Goal: Task Accomplishment & Management: Complete application form

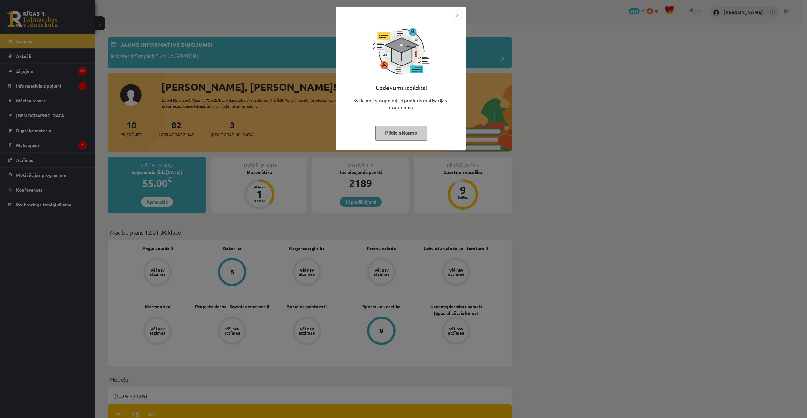
click at [406, 136] on button "Pildīt nākamo" at bounding box center [401, 133] width 52 height 15
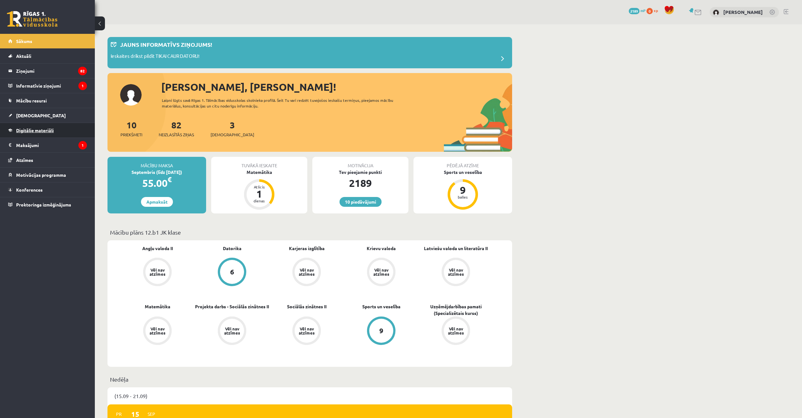
click at [53, 132] on span "Digitālie materiāli" at bounding box center [35, 130] width 38 height 6
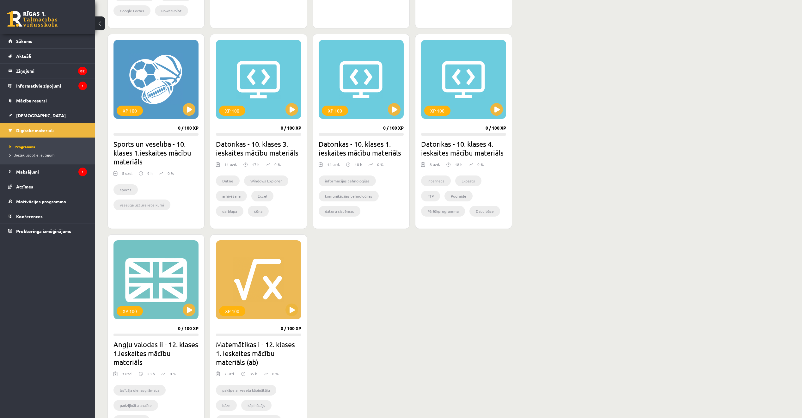
scroll to position [348, 0]
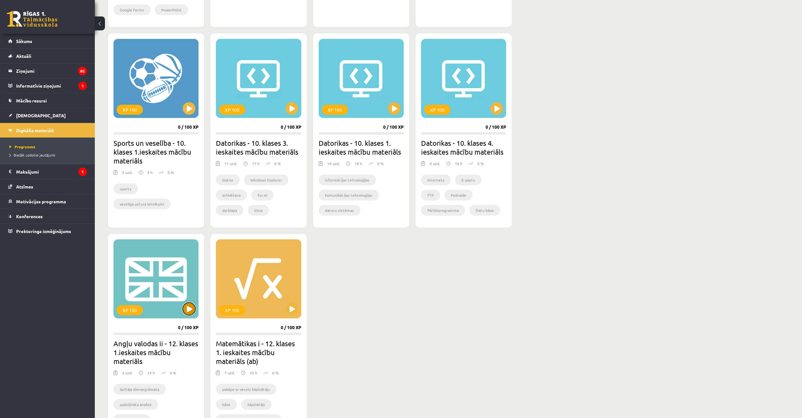
click at [188, 310] on button at bounding box center [189, 309] width 13 height 13
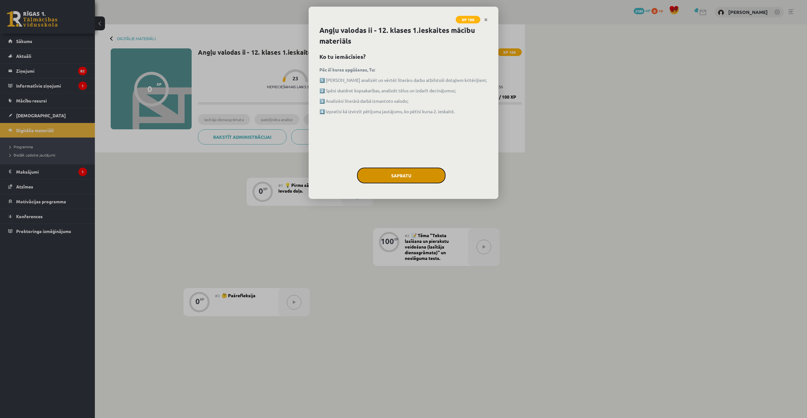
click at [398, 171] on button "Sapratu" at bounding box center [401, 176] width 89 height 16
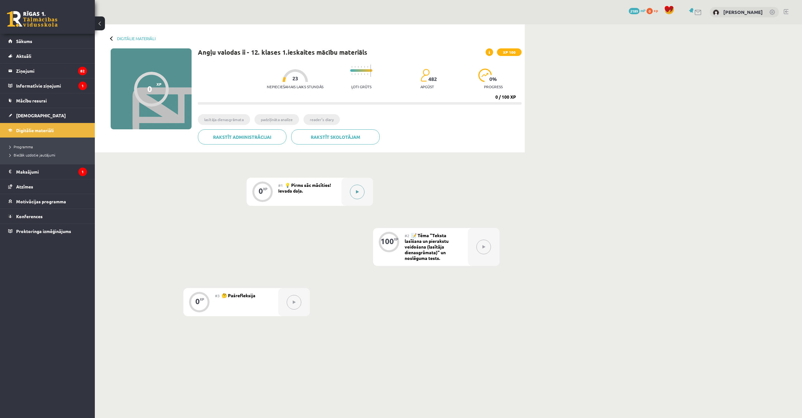
click at [359, 193] on button at bounding box center [357, 192] width 15 height 15
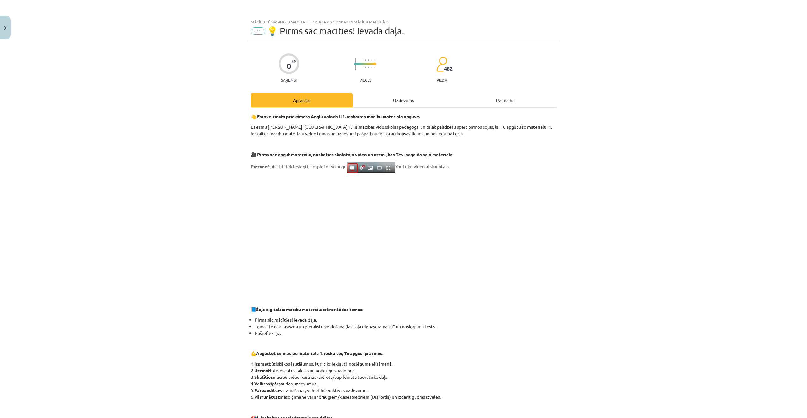
click at [415, 102] on div "Uzdevums" at bounding box center [403, 100] width 102 height 14
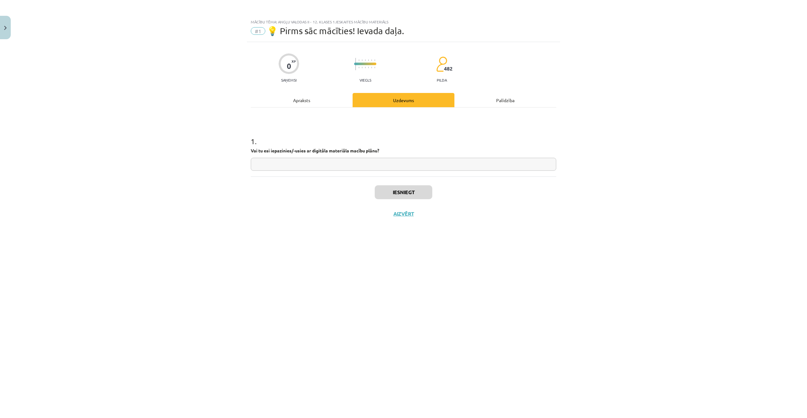
click at [304, 163] on input "text" at bounding box center [403, 164] width 305 height 13
type input "****"
click at [316, 100] on div "Apraksts" at bounding box center [302, 100] width 102 height 14
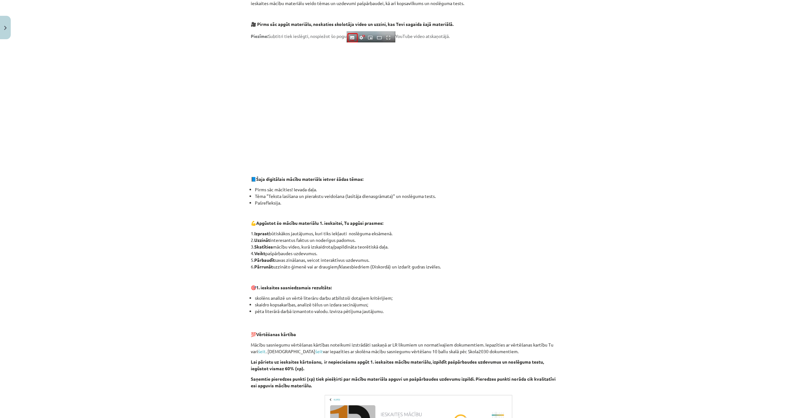
scroll to position [190, 0]
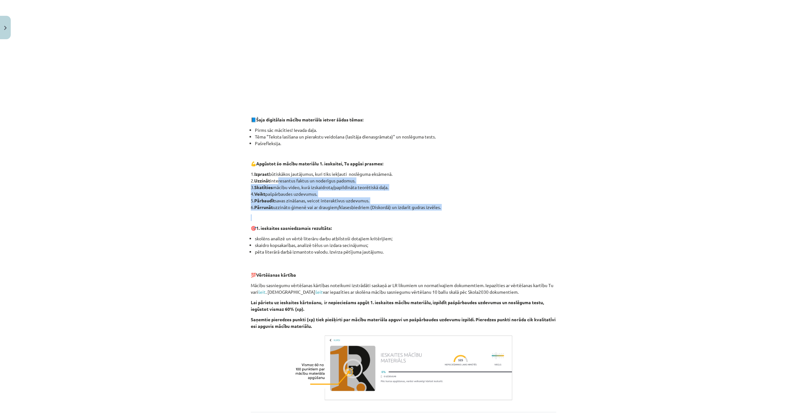
drag, startPoint x: 275, startPoint y: 181, endPoint x: 387, endPoint y: 218, distance: 118.5
click at [387, 218] on div "👋 Esi sveicināts priekšmeta Angļu valoda II 1. ieskaites mācību materiāla apguv…" at bounding box center [403, 162] width 305 height 479
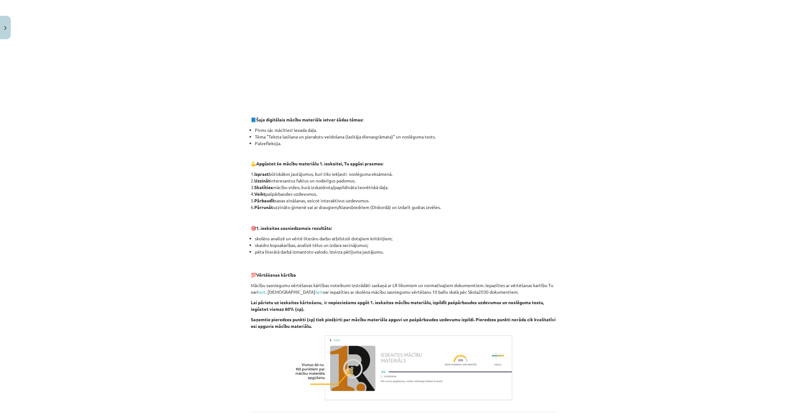
drag, startPoint x: 387, startPoint y: 218, endPoint x: 372, endPoint y: 224, distance: 16.4
click at [372, 224] on div "👋 Esi sveicināts priekšmeta Angļu valoda II 1. ieskaites mācību materiāla apguv…" at bounding box center [403, 162] width 305 height 479
click at [261, 240] on li "skolēns analizē un vērtē literāru darbu atbilstoši dotajiem kritērijiem;" at bounding box center [405, 238] width 301 height 7
drag, startPoint x: 261, startPoint y: 240, endPoint x: 319, endPoint y: 264, distance: 62.1
click at [319, 264] on div "👋 Esi sveicināts priekšmeta Angļu valoda II 1. ieskaites mācību materiāla apguv…" at bounding box center [403, 162] width 305 height 479
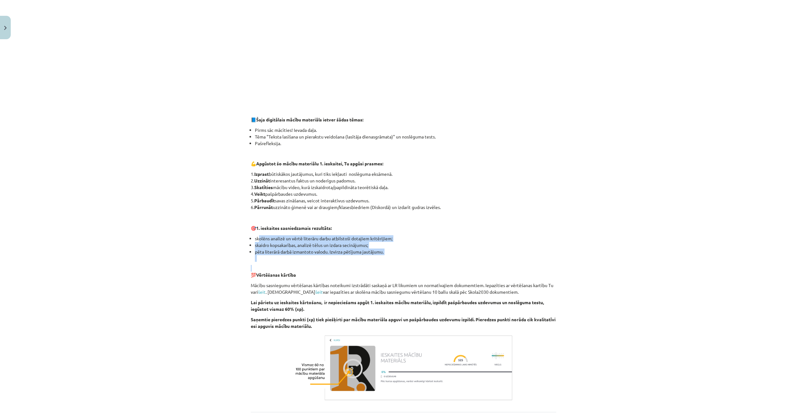
click at [319, 261] on li "pēta literārā darbā izmantoto valodu. Izvirza pētījuma jautājumu." at bounding box center [405, 254] width 301 height 13
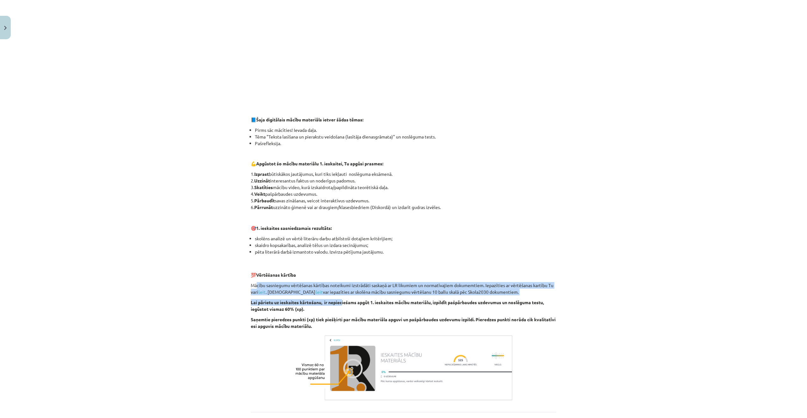
drag, startPoint x: 255, startPoint y: 286, endPoint x: 340, endPoint y: 297, distance: 85.4
click at [340, 297] on div "👋 Esi sveicināts priekšmeta Angļu valoda II 1. ieskaites mācību materiāla apguv…" at bounding box center [403, 162] width 305 height 479
drag, startPoint x: 340, startPoint y: 297, endPoint x: 311, endPoint y: 297, distance: 28.8
click at [311, 296] on div "👋 Esi sveicināts priekšmeta Angļu valoda II 1. ieskaites mācību materiāla apguv…" at bounding box center [403, 162] width 305 height 479
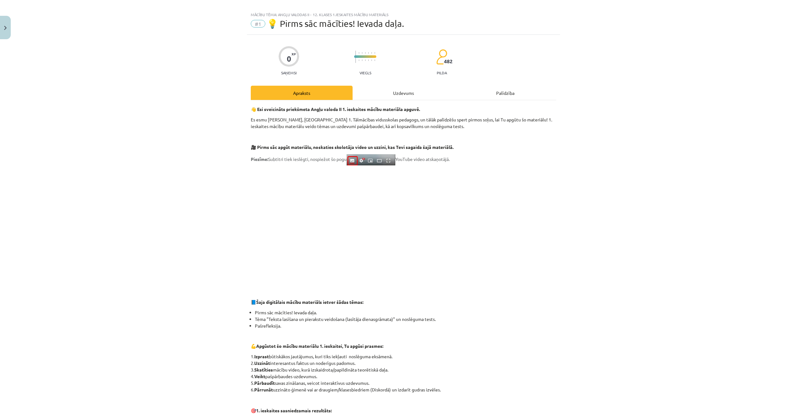
scroll to position [0, 0]
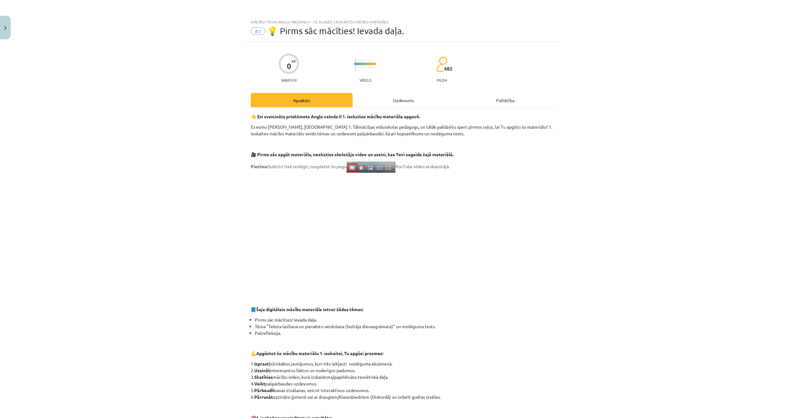
click at [395, 105] on div "Uzdevums" at bounding box center [403, 100] width 102 height 14
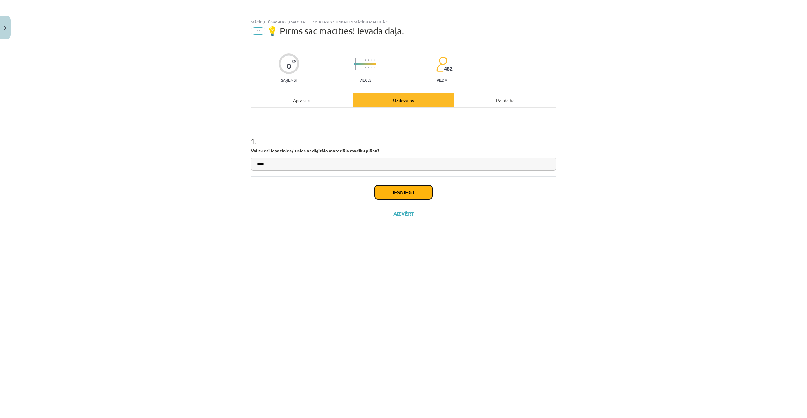
click at [393, 190] on button "Iesniegt" at bounding box center [404, 192] width 58 height 14
click at [412, 215] on button "Nākamā nodarbība" at bounding box center [403, 218] width 62 height 15
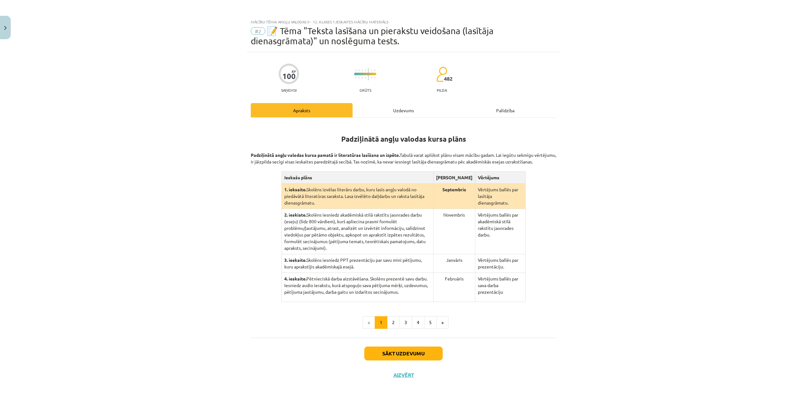
click at [408, 112] on div "Uzdevums" at bounding box center [403, 110] width 102 height 14
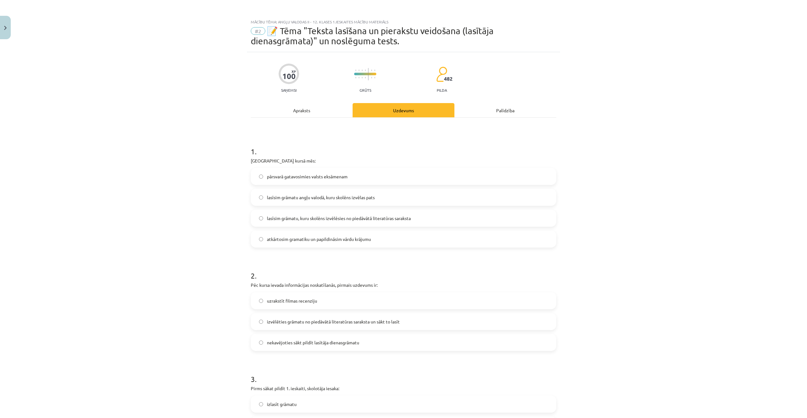
click at [317, 116] on div "Apraksts" at bounding box center [302, 110] width 102 height 14
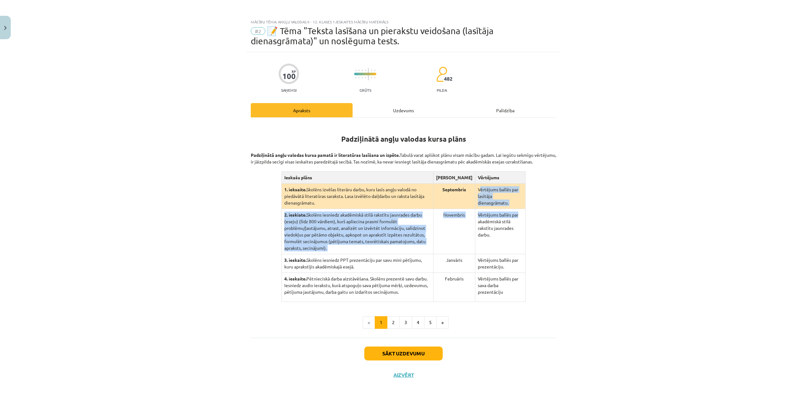
drag, startPoint x: 477, startPoint y: 195, endPoint x: 520, endPoint y: 210, distance: 45.1
click at [520, 210] on tbody "1. ieksaite. Skolēns izvēlas literāru darbu, kuru lasīs angļu valodā no piedāvā…" at bounding box center [403, 243] width 244 height 118
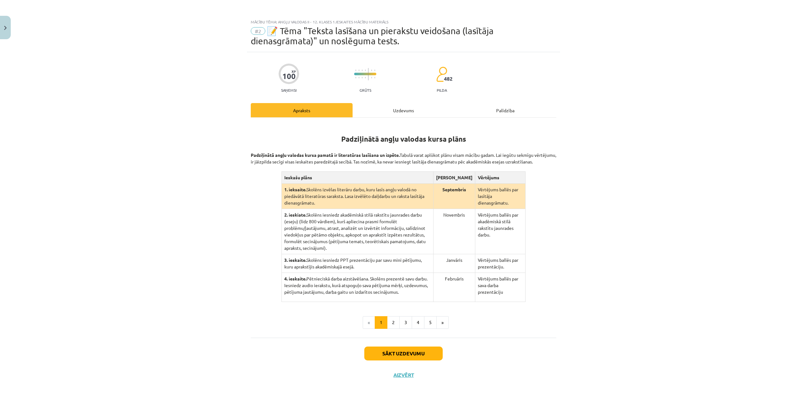
drag, startPoint x: 520, startPoint y: 210, endPoint x: 498, endPoint y: 233, distance: 31.7
click at [498, 232] on td "Vērtējums ballēs par akadēmiskā stilā rakstītu jaunrades darbu." at bounding box center [500, 231] width 50 height 45
drag, startPoint x: 498, startPoint y: 233, endPoint x: 497, endPoint y: 260, distance: 26.9
click at [497, 259] on td "Vērtējums ballēs par prezentāciju." at bounding box center [500, 263] width 50 height 19
drag, startPoint x: 497, startPoint y: 260, endPoint x: 481, endPoint y: 230, distance: 34.0
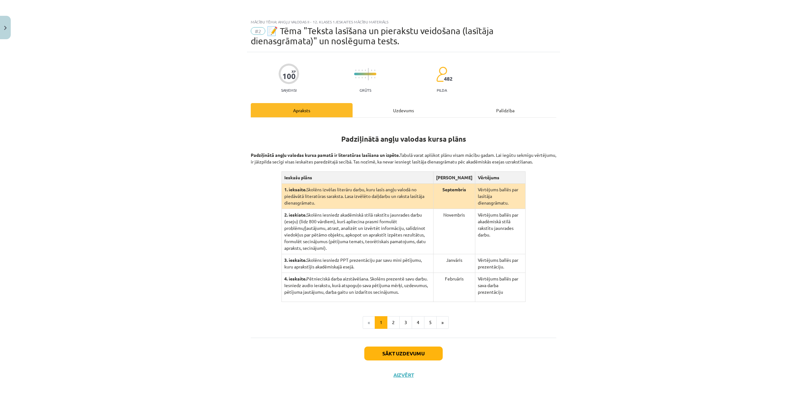
click at [481, 230] on td "Vērtējums ballēs par akadēmiskā stilā rakstītu jaunrades darbu." at bounding box center [500, 231] width 50 height 45
drag, startPoint x: 480, startPoint y: 212, endPoint x: 481, endPoint y: 215, distance: 3.4
click at [480, 213] on td "Vērtējums ballēs par akadēmiskā stilā rakstītu jaunrades darbu." at bounding box center [500, 231] width 50 height 45
drag, startPoint x: 481, startPoint y: 215, endPoint x: 499, endPoint y: 254, distance: 42.9
click at [500, 254] on tbody "1. ieksaite. Skolēns izvēlas literāru darbu, kuru lasīs angļu valodā no piedāvā…" at bounding box center [403, 243] width 244 height 118
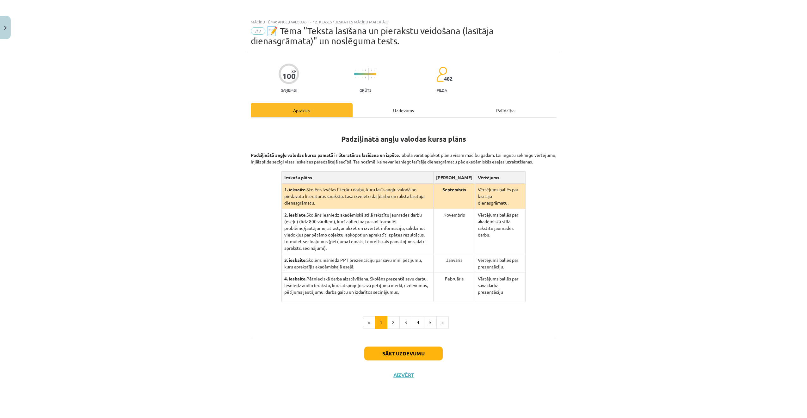
drag, startPoint x: 499, startPoint y: 254, endPoint x: 492, endPoint y: 276, distance: 23.3
click at [497, 273] on td "Vērtējums ballēs par sava darba prezentāciju" at bounding box center [500, 287] width 50 height 29
click at [485, 281] on td "Vērtējums ballēs par sava darba prezentāciju" at bounding box center [500, 287] width 50 height 29
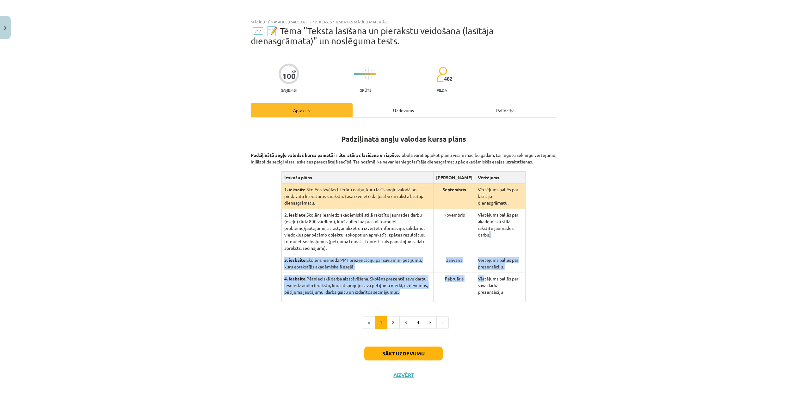
drag, startPoint x: 484, startPoint y: 267, endPoint x: 488, endPoint y: 228, distance: 39.7
click at [487, 228] on tbody "1. ieksaite. Skolēns izvēlas literāru darbu, kuru lasīs angļu valodā no piedāvā…" at bounding box center [403, 243] width 244 height 118
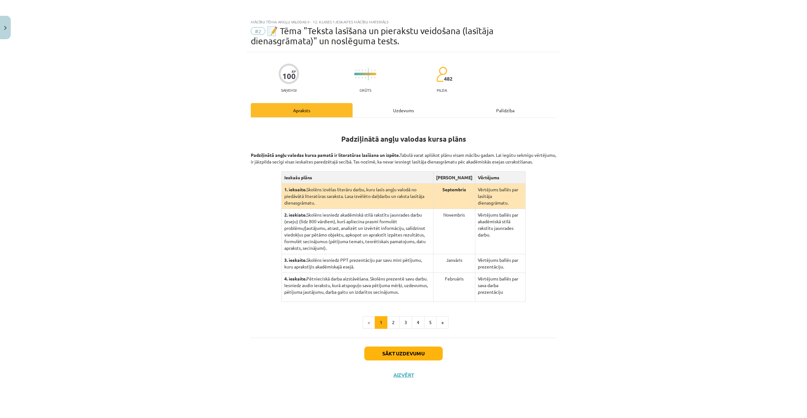
drag, startPoint x: 488, startPoint y: 228, endPoint x: 478, endPoint y: 223, distance: 11.2
click at [478, 223] on td "Vērtējums ballēs par akadēmiskā stilā rakstītu jaunrades darbu." at bounding box center [500, 231] width 50 height 45
drag, startPoint x: 478, startPoint y: 223, endPoint x: 456, endPoint y: 233, distance: 24.9
click at [456, 233] on td "Novembris" at bounding box center [454, 231] width 42 height 45
click at [403, 113] on div "Uzdevums" at bounding box center [403, 110] width 102 height 14
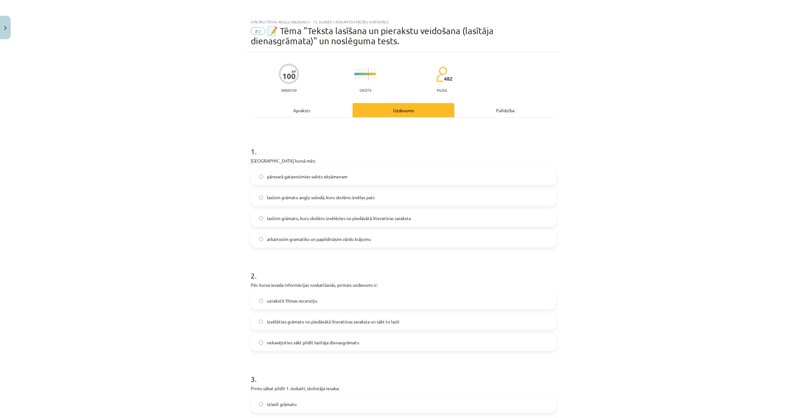
click at [299, 178] on span "pārsvarā gatavosimies valsts eksāmenam" at bounding box center [307, 176] width 81 height 7
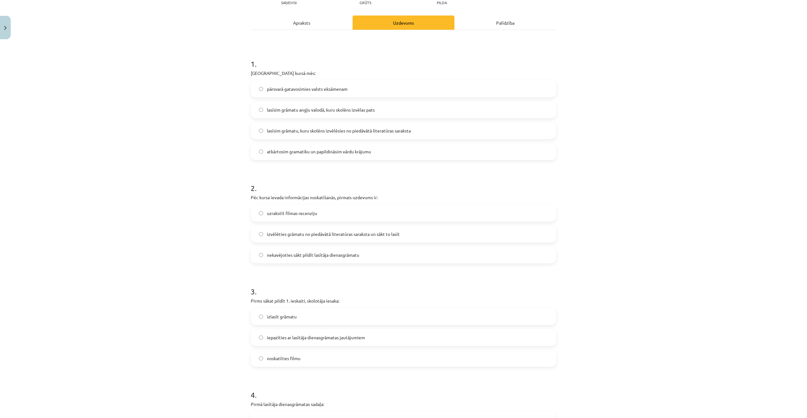
scroll to position [95, 0]
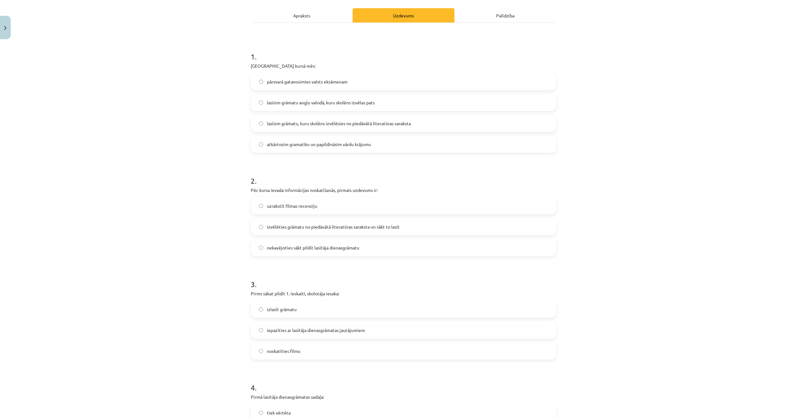
click at [327, 228] on span "izvēlēties grāmatu no piedāvātā literatūras saraksta un sākt to lasīt" at bounding box center [333, 226] width 133 height 7
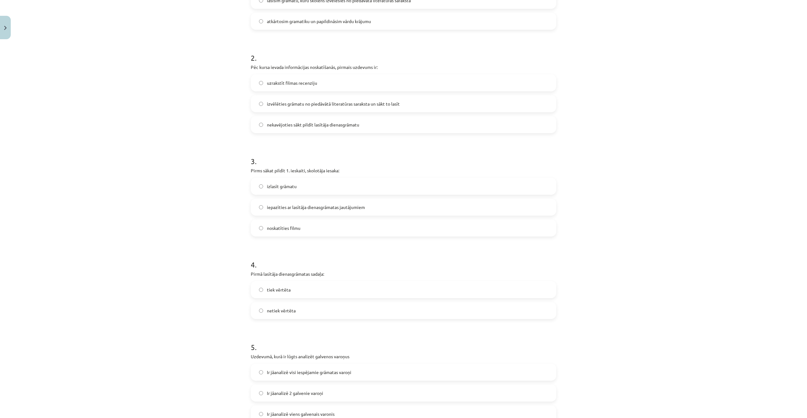
scroll to position [221, 0]
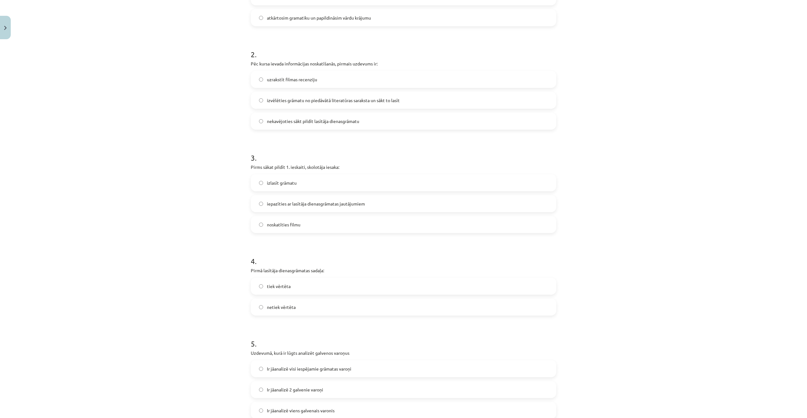
click at [306, 202] on span "iepazīties ar lasītāja dienasgrāmatas jautājumiem" at bounding box center [316, 203] width 98 height 7
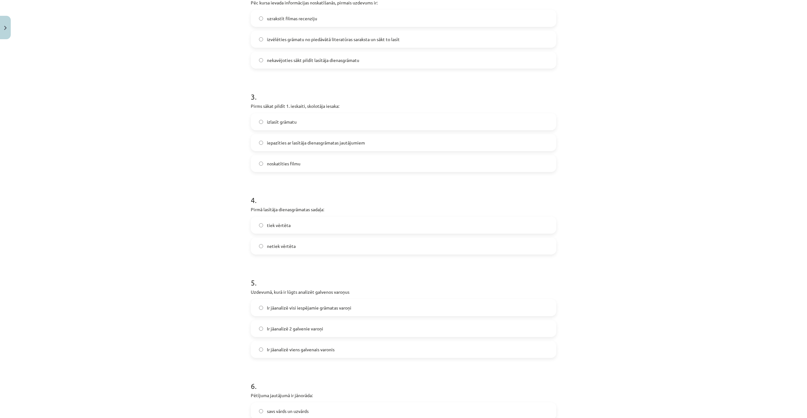
scroll to position [285, 0]
click at [303, 223] on label "tiek vērtēta" at bounding box center [403, 223] width 304 height 16
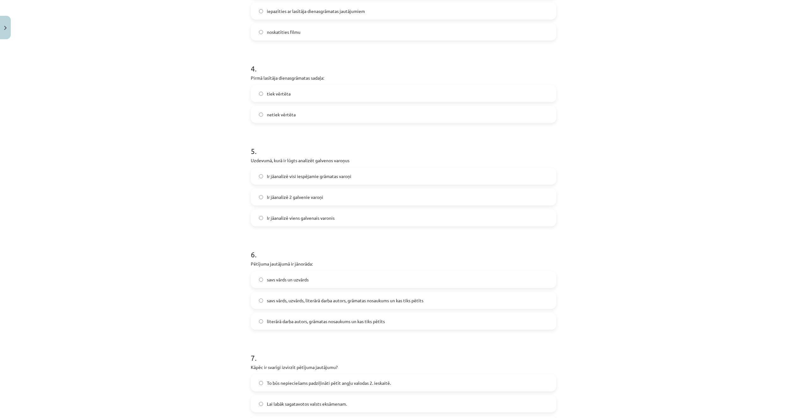
scroll to position [443, 0]
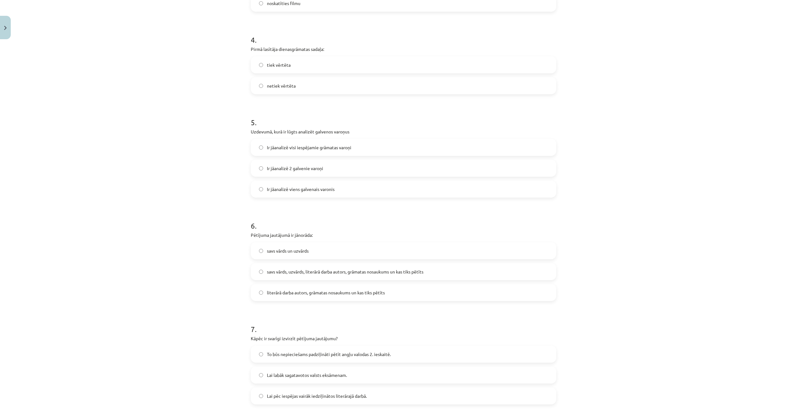
click at [303, 169] on span "Ir jāanalizē 2 galvenie varoņi" at bounding box center [295, 168] width 56 height 7
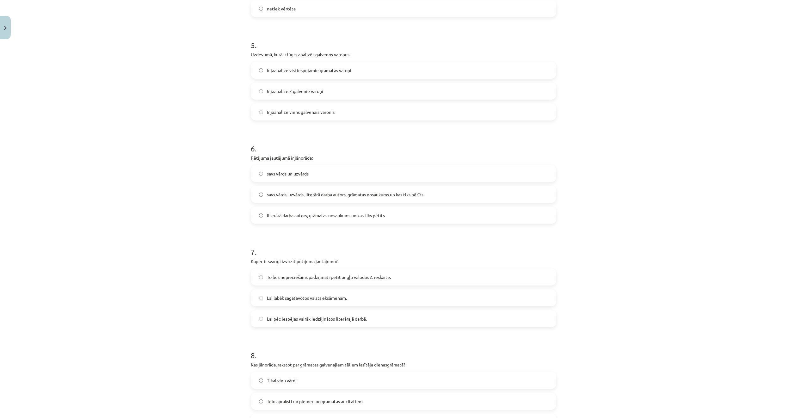
scroll to position [537, 0]
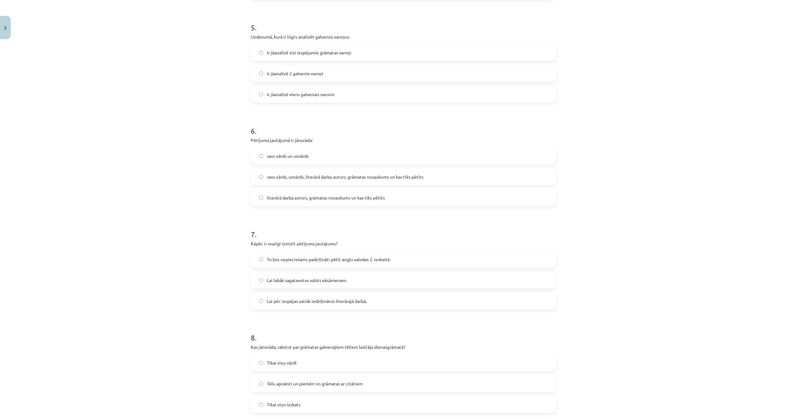
click at [354, 179] on span "savs vārds, uzvārds, literārā darba autors, grāmatas nosaukums un kas tiks pētī…" at bounding box center [345, 177] width 156 height 7
click at [321, 196] on span "literārā darba autors, grāmatas nosaukums un kas tiks pētīts" at bounding box center [326, 197] width 118 height 7
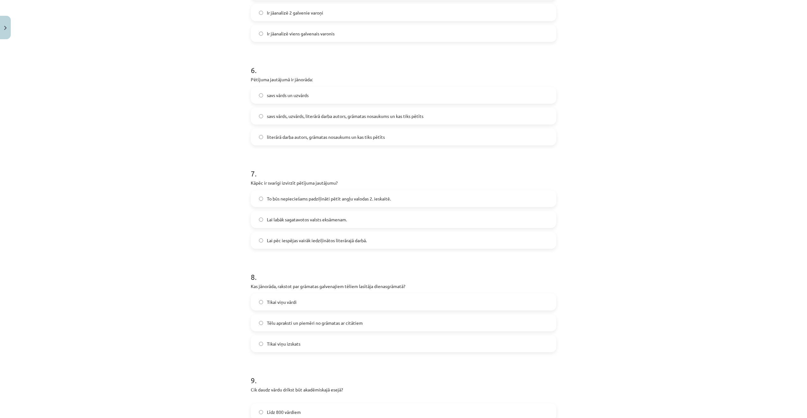
scroll to position [601, 0]
click at [316, 116] on span "savs vārds, uzvārds, literārā darba autors, grāmatas nosaukums un kas tiks pētī…" at bounding box center [345, 113] width 156 height 7
click at [337, 198] on span "To būs nepieciešams padziļināti pētīt angļu valodas 2. ieskaitē." at bounding box center [329, 196] width 124 height 7
click at [302, 216] on span "Lai labāk sagatavotos valsts eksāmenam." at bounding box center [307, 217] width 80 height 7
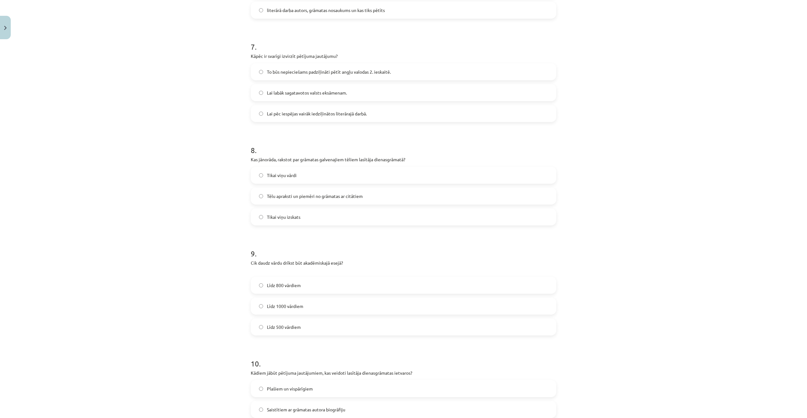
scroll to position [727, 0]
click at [318, 193] on span "Tēlu apraksti un piemēri no grāmatas ar citātiem" at bounding box center [315, 194] width 96 height 7
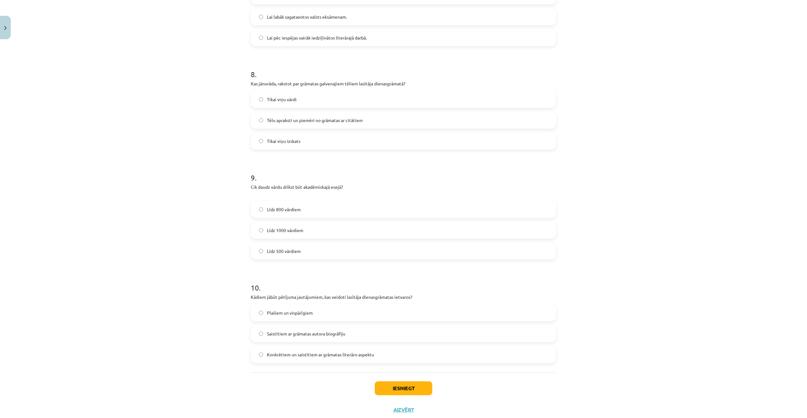
scroll to position [819, 0]
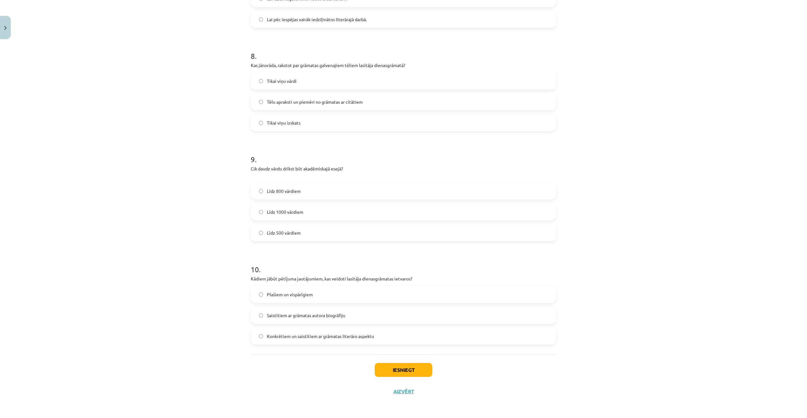
click at [288, 237] on label "Līdz 500 vārdiem" at bounding box center [403, 233] width 304 height 16
click at [315, 296] on label "Plašiem un vispārīgiem" at bounding box center [403, 294] width 304 height 16
drag, startPoint x: 321, startPoint y: 338, endPoint x: 334, endPoint y: 344, distance: 14.9
click at [321, 338] on span "Konkrētiem un saistītiem ar grāmatas literāro aspektu" at bounding box center [320, 336] width 107 height 7
click at [388, 371] on button "Iesniegt" at bounding box center [404, 370] width 58 height 14
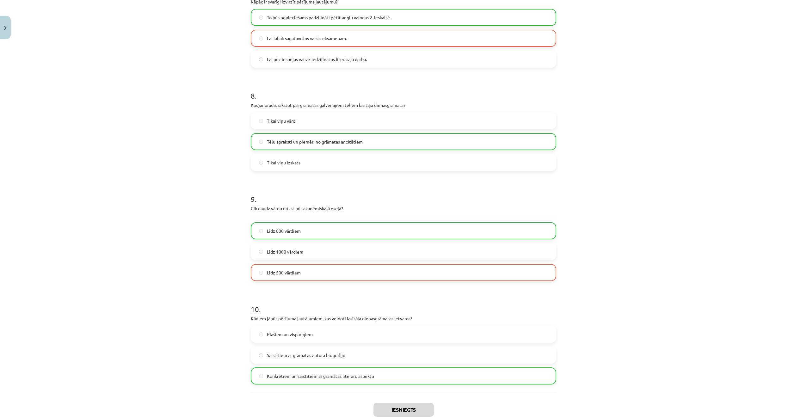
scroll to position [839, 0]
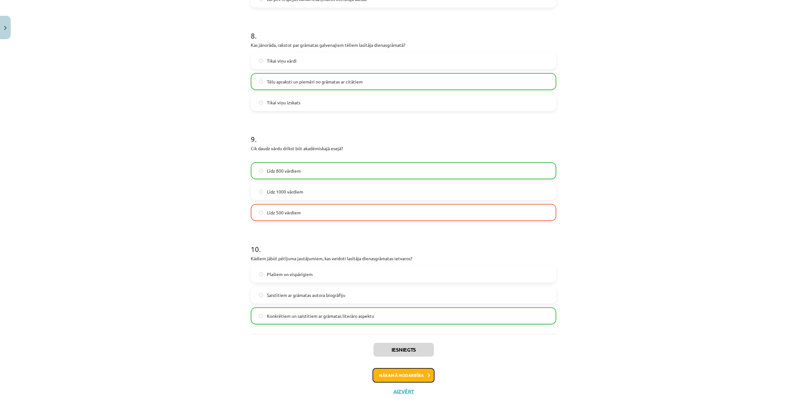
click at [414, 375] on button "Nākamā nodarbība" at bounding box center [403, 375] width 62 height 15
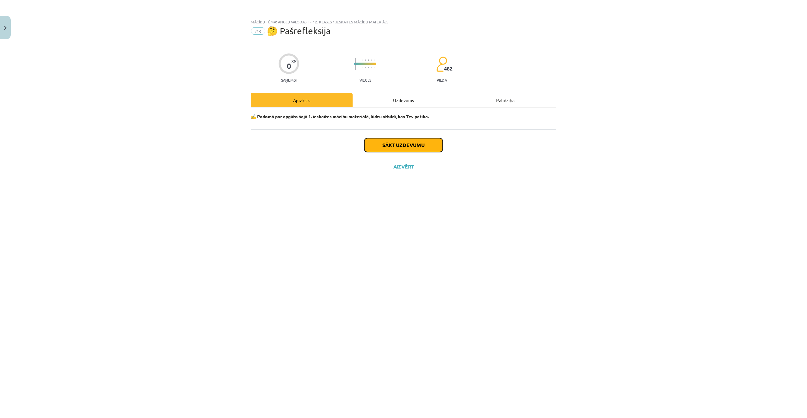
click at [400, 145] on button "Sākt uzdevumu" at bounding box center [403, 145] width 78 height 14
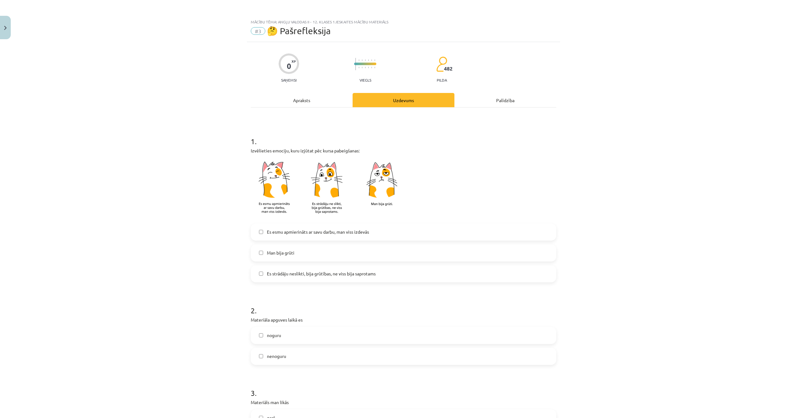
click at [365, 252] on label "Man bija grūti" at bounding box center [403, 253] width 304 height 16
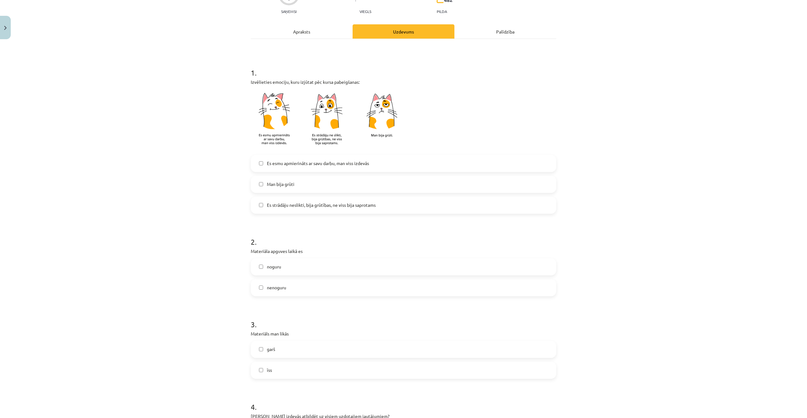
scroll to position [95, 0]
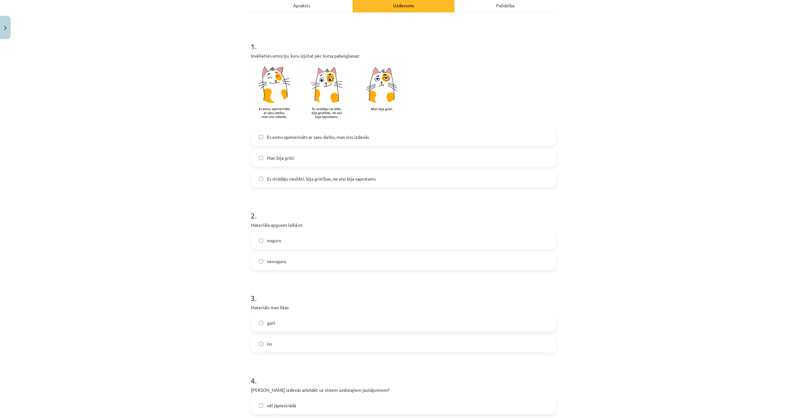
click at [383, 138] on label "Es esmu apmierināts ar savu darbu, man viss izdevās" at bounding box center [403, 137] width 304 height 16
click at [333, 154] on label "Man bija grūti" at bounding box center [403, 158] width 304 height 16
click at [296, 241] on label "noguru" at bounding box center [403, 241] width 304 height 16
click at [285, 264] on label "nenoguru" at bounding box center [403, 262] width 304 height 16
click at [286, 236] on label "noguru" at bounding box center [403, 241] width 304 height 16
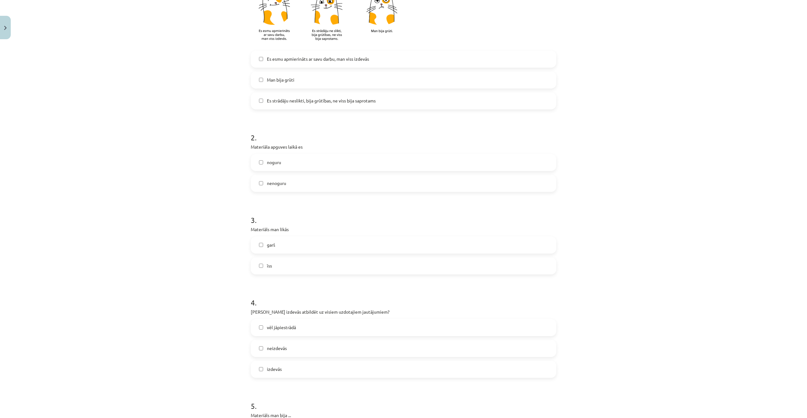
scroll to position [221, 0]
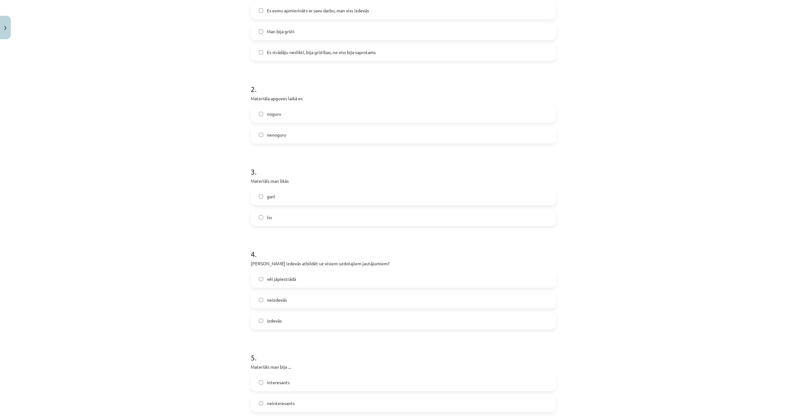
click at [286, 220] on label "īss" at bounding box center [403, 218] width 304 height 16
click at [303, 284] on label "vēl jāpiestrādā" at bounding box center [403, 279] width 304 height 16
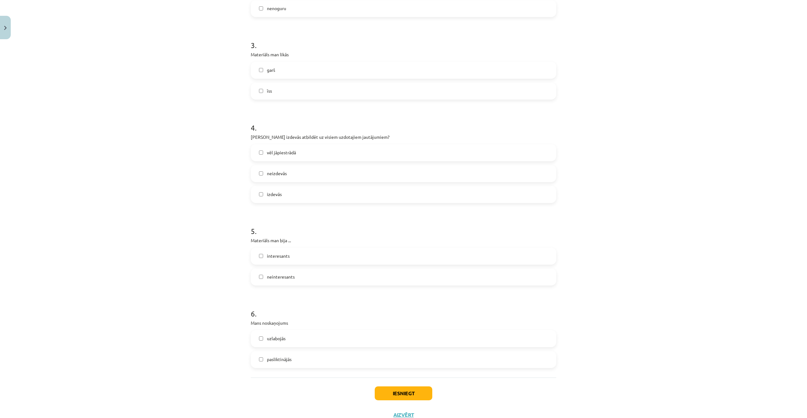
click at [300, 256] on label "interesants" at bounding box center [403, 256] width 304 height 16
click at [309, 336] on label "uzlabojās" at bounding box center [403, 339] width 304 height 16
click at [388, 393] on button "Iesniegt" at bounding box center [404, 393] width 58 height 14
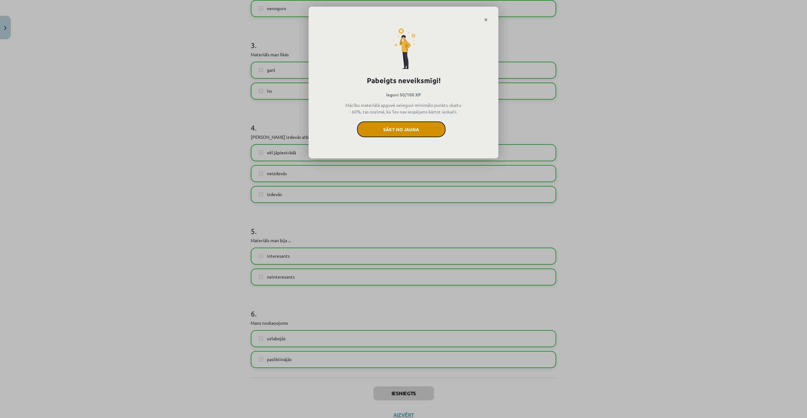
click at [389, 132] on button "Sākt no jauna" at bounding box center [401, 129] width 89 height 16
drag, startPoint x: 419, startPoint y: 129, endPoint x: 435, endPoint y: 30, distance: 100.0
click at [419, 129] on button "Sākt no jauna" at bounding box center [401, 129] width 89 height 16
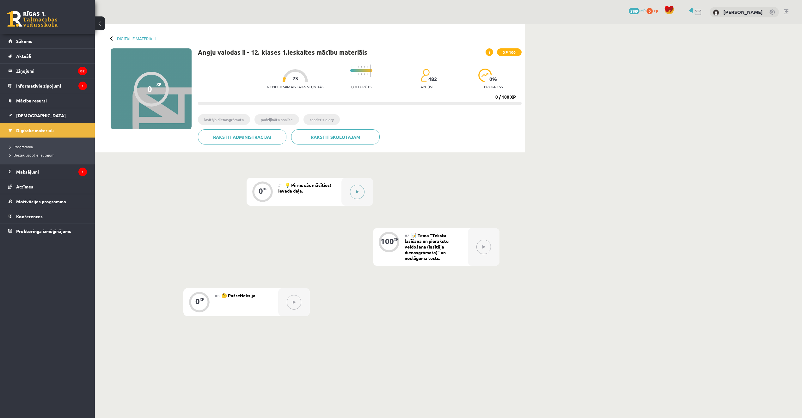
click at [361, 194] on button at bounding box center [357, 192] width 15 height 15
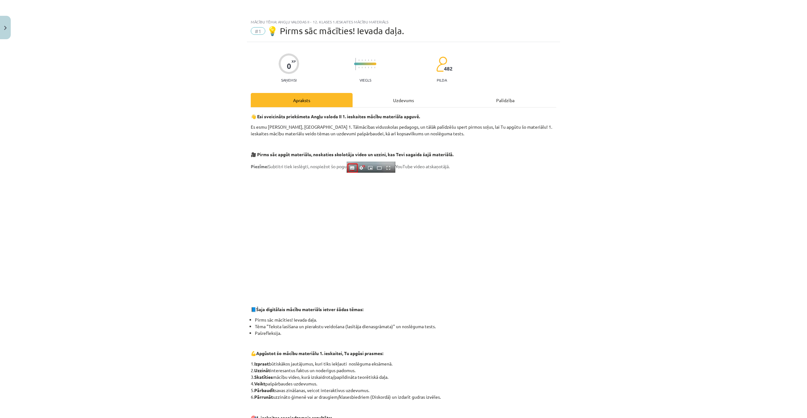
click at [392, 107] on div "Uzdevums" at bounding box center [403, 100] width 102 height 14
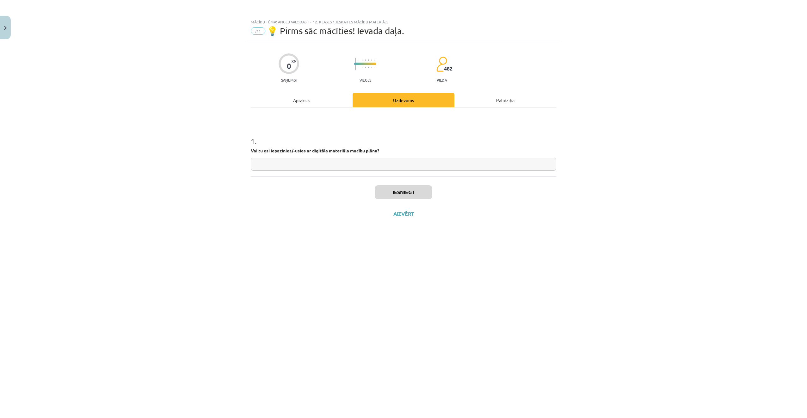
click at [397, 168] on input "text" at bounding box center [403, 164] width 305 height 13
type input "*****"
click at [406, 187] on button "Iesniegt" at bounding box center [404, 192] width 58 height 14
click at [406, 218] on button "Nākamā nodarbība" at bounding box center [403, 218] width 62 height 15
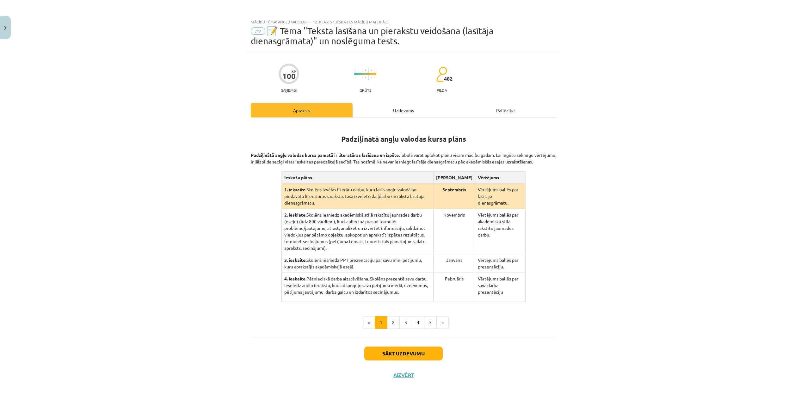
click at [411, 110] on div "Uzdevums" at bounding box center [403, 110] width 102 height 14
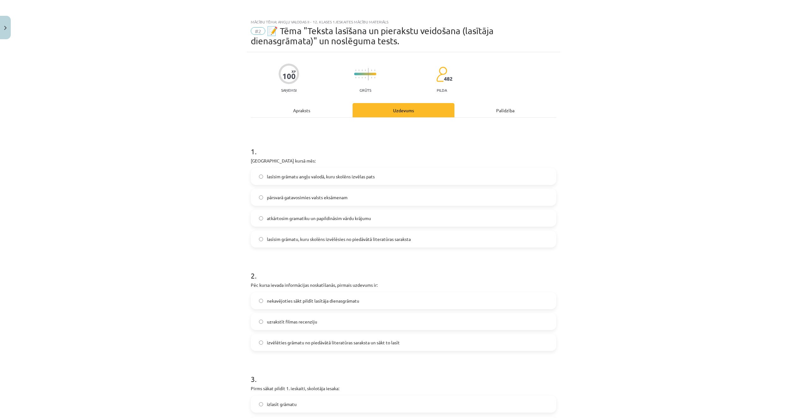
click at [352, 177] on span "lasīsim grāmatu angļu valodā, kuru skolēns izvēlas pats" at bounding box center [321, 176] width 108 height 7
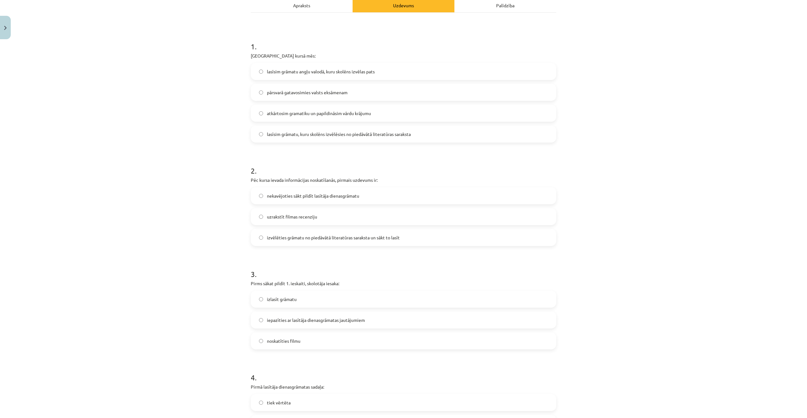
scroll to position [126, 0]
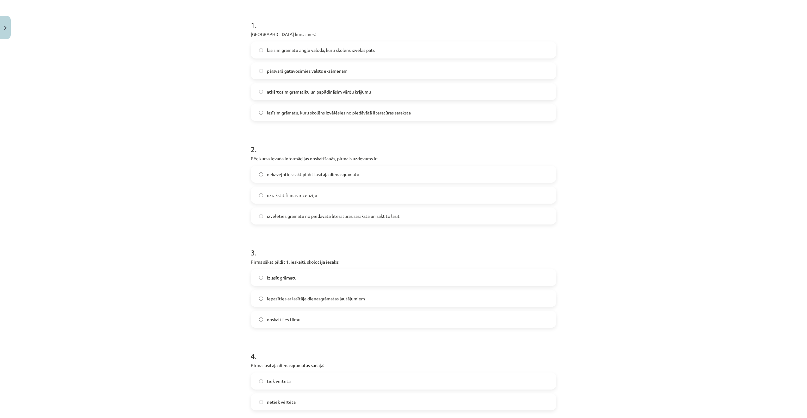
click at [346, 214] on span "izvēlēties grāmatu no piedāvātā literatūras saraksta un sākt to lasīt" at bounding box center [333, 216] width 133 height 7
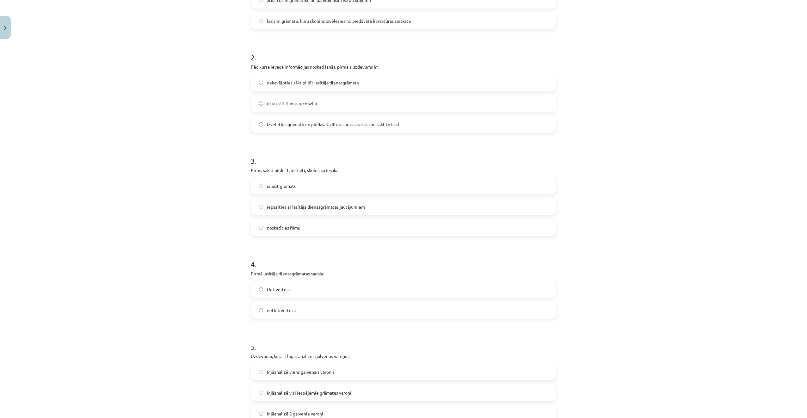
scroll to position [221, 0]
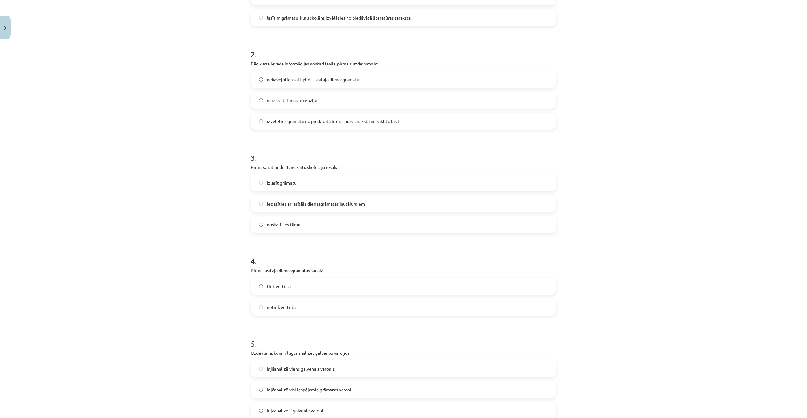
click at [317, 207] on label "iepazīties ar lasītāja dienasgrāmatas jautājumiem" at bounding box center [403, 204] width 304 height 16
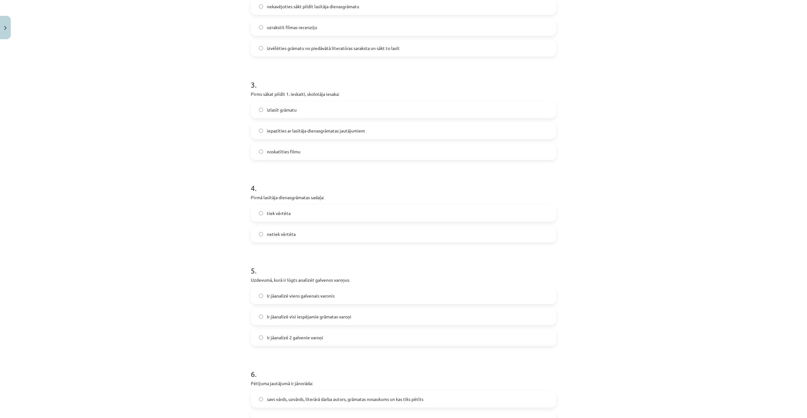
scroll to position [316, 0]
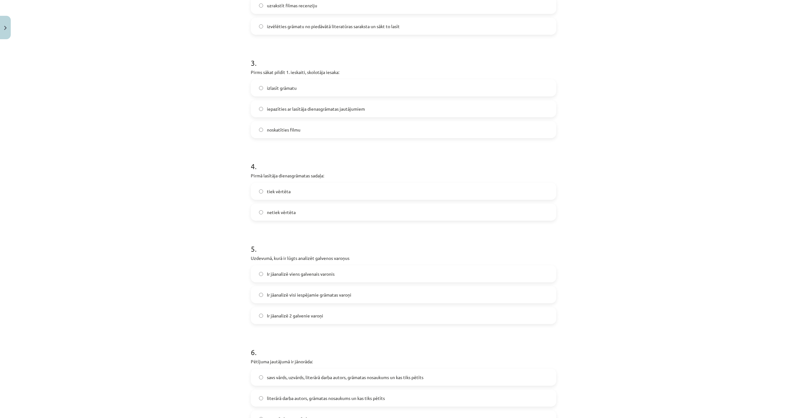
click at [303, 210] on label "netiek vērtēta" at bounding box center [403, 212] width 304 height 16
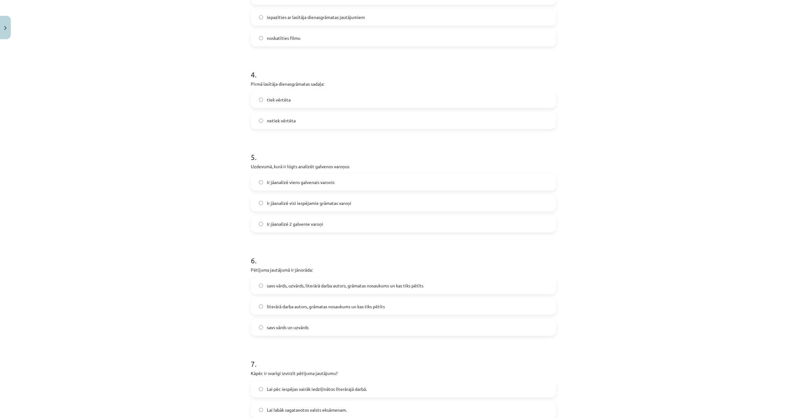
scroll to position [411, 0]
click at [347, 199] on span "Ir jāanalizē visi iespējamie grāmatas varoņi" at bounding box center [309, 200] width 84 height 7
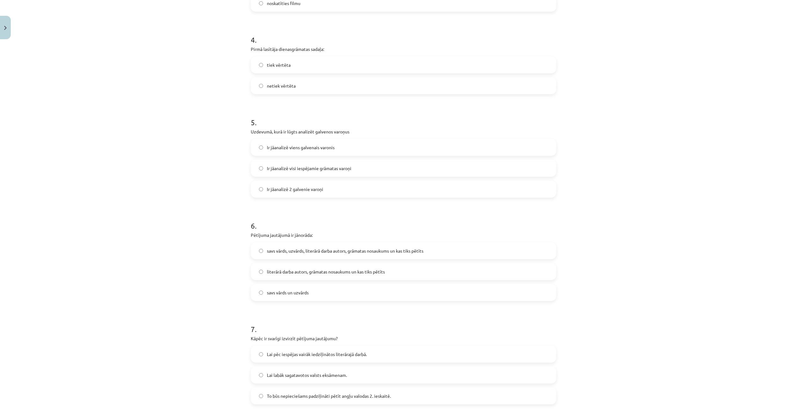
click at [335, 191] on label "Ir jāanalizē 2 galvenie varoņi" at bounding box center [403, 189] width 304 height 16
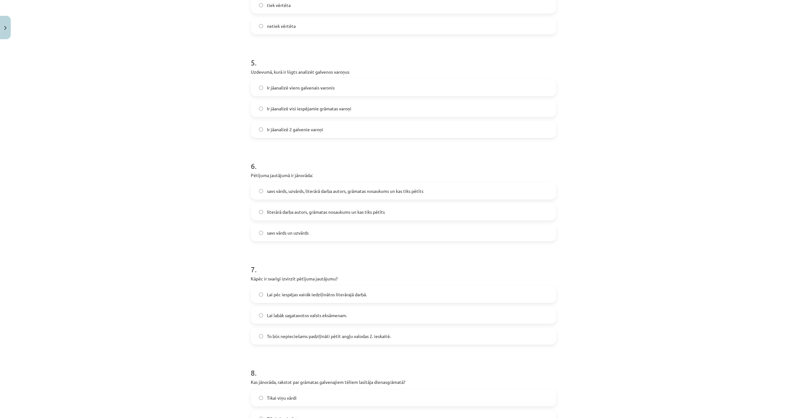
scroll to position [506, 0]
click at [334, 189] on span "savs vārds, uzvārds, literārā darba autors, grāmatas nosaukums un kas tiks pētī…" at bounding box center [345, 187] width 156 height 7
click at [337, 202] on label "literārā darba autors, grāmatas nosaukums un kas tiks pētīts" at bounding box center [403, 208] width 304 height 16
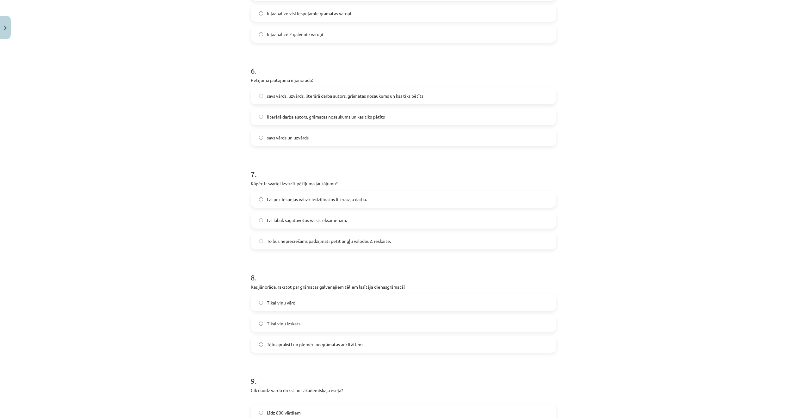
scroll to position [601, 0]
click at [316, 214] on span "Lai labāk sagatavotos valsts eksāmenam." at bounding box center [307, 217] width 80 height 7
drag, startPoint x: 316, startPoint y: 214, endPoint x: 307, endPoint y: 216, distance: 9.4
click at [307, 216] on span "Lai labāk sagatavotos valsts eksāmenam." at bounding box center [307, 217] width 80 height 7
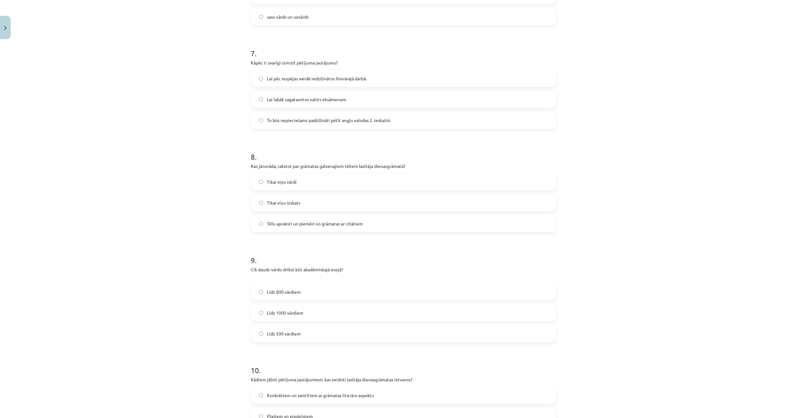
scroll to position [727, 0]
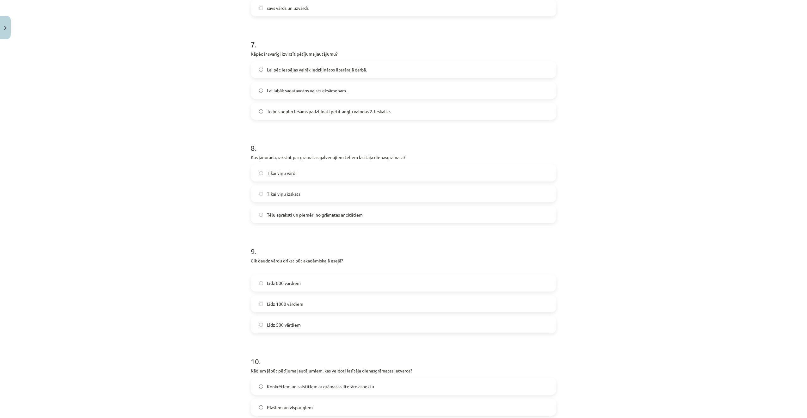
click at [311, 213] on span "Tēlu apraksti un piemēri no grāmatas ar citātiem" at bounding box center [315, 214] width 96 height 7
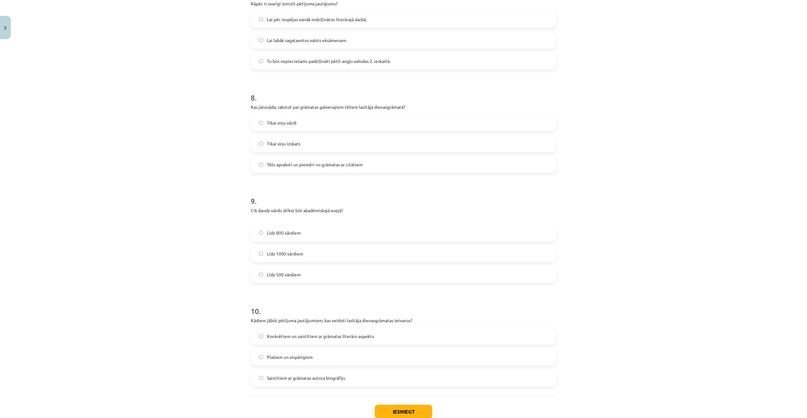
scroll to position [790, 0]
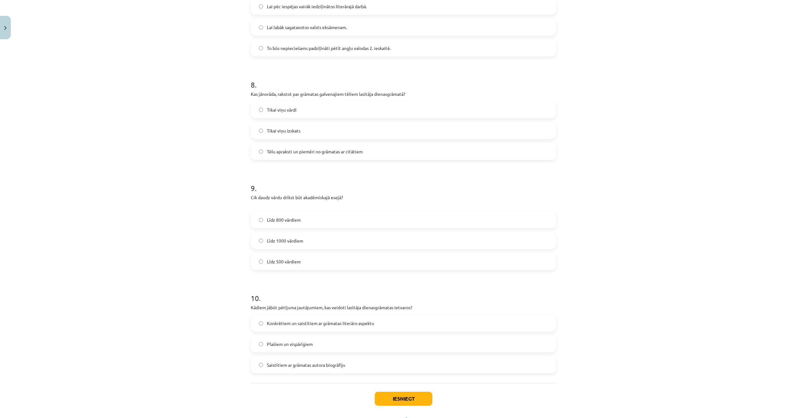
click at [304, 258] on label "Līdz 500 vārdiem" at bounding box center [403, 262] width 304 height 16
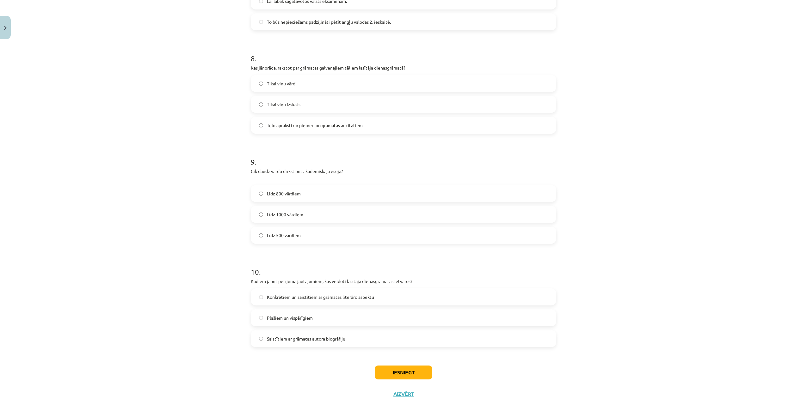
scroll to position [819, 0]
click at [335, 297] on span "Konkrētiem un saistītiem ar grāmatas literāro aspektu" at bounding box center [320, 294] width 107 height 7
click at [389, 369] on button "Iesniegt" at bounding box center [404, 370] width 58 height 14
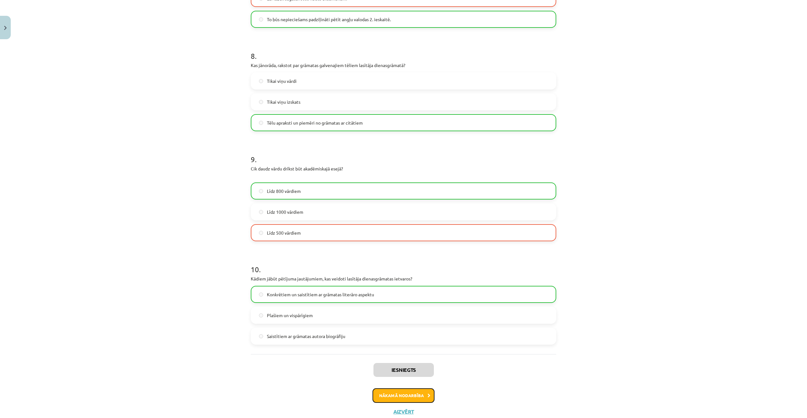
click at [404, 394] on button "Nākamā nodarbība" at bounding box center [403, 395] width 62 height 15
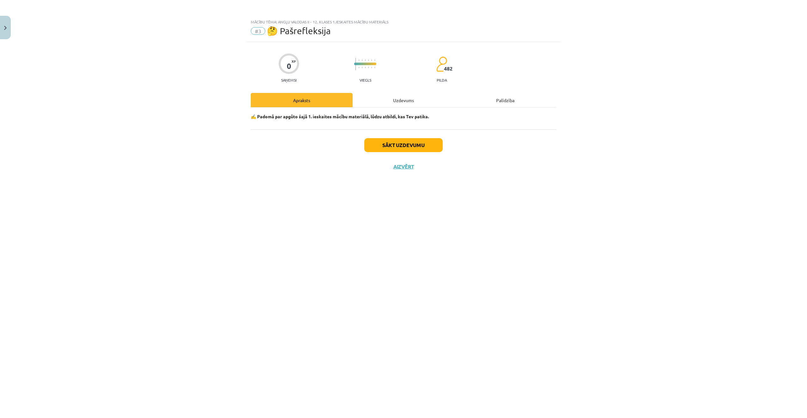
scroll to position [0, 0]
click at [413, 152] on div "Sākt uzdevumu Aizvērt" at bounding box center [403, 151] width 305 height 44
click at [411, 147] on button "Sākt uzdevumu" at bounding box center [403, 145] width 78 height 14
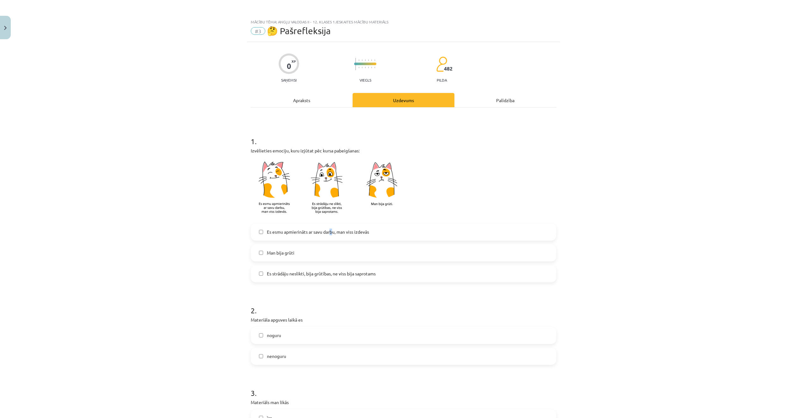
click at [330, 232] on span "Es esmu apmierināts ar savu darbu, man viss izdevās" at bounding box center [318, 232] width 102 height 7
drag, startPoint x: 330, startPoint y: 232, endPoint x: 379, endPoint y: 233, distance: 49.3
click at [379, 233] on label "Es esmu apmierināts ar savu darbu, man viss izdevās" at bounding box center [403, 232] width 304 height 16
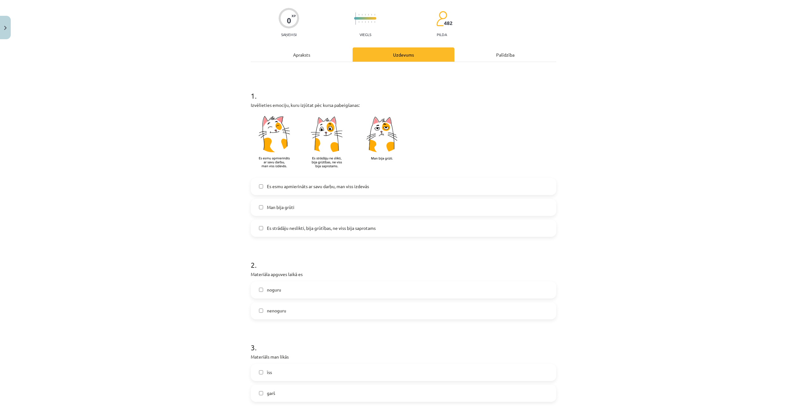
scroll to position [63, 0]
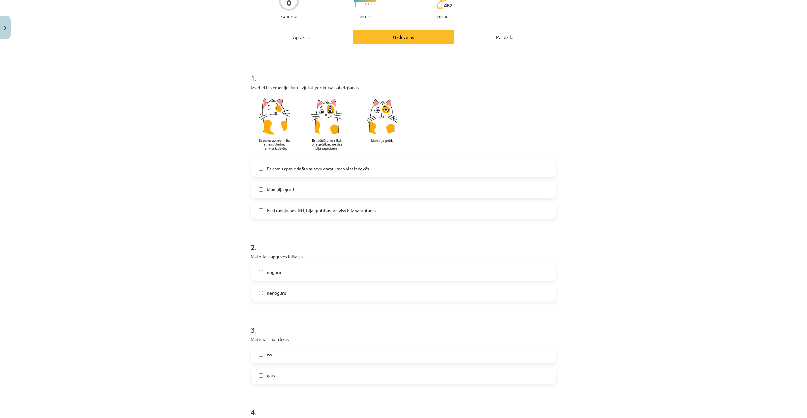
click at [373, 210] on span "Es strādāju neslikti, bija grūtības, ne viss bija saprotams" at bounding box center [321, 210] width 109 height 7
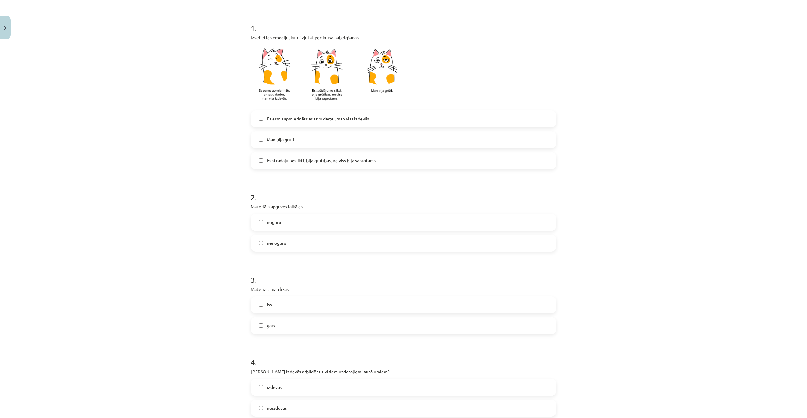
scroll to position [126, 0]
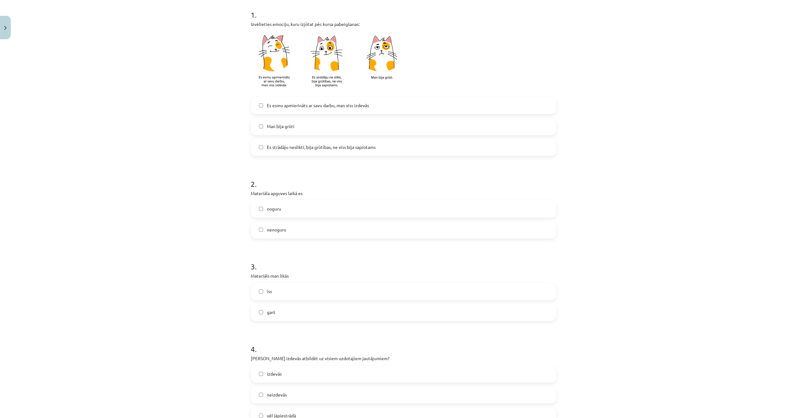
click at [389, 106] on label "Es esmu apmierināts ar savu darbu, man viss izdevās" at bounding box center [403, 106] width 304 height 16
click at [302, 214] on label "noguru" at bounding box center [403, 209] width 304 height 16
click at [298, 231] on label "nenoguru" at bounding box center [403, 230] width 304 height 16
click at [310, 206] on label "noguru" at bounding box center [403, 209] width 304 height 16
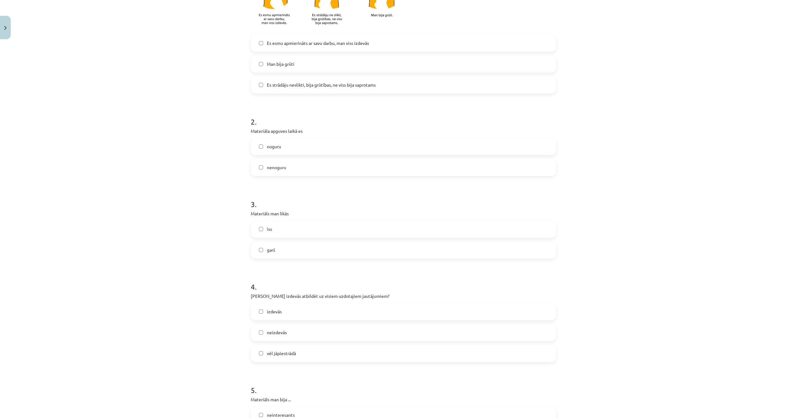
scroll to position [190, 0]
click at [317, 230] on label "īss" at bounding box center [403, 228] width 304 height 16
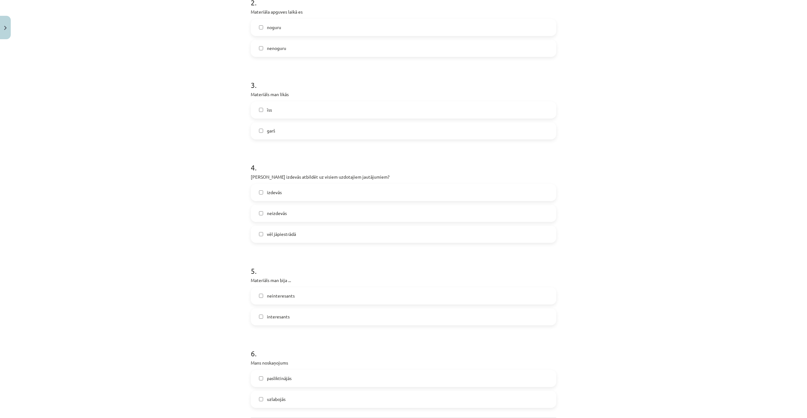
scroll to position [316, 0]
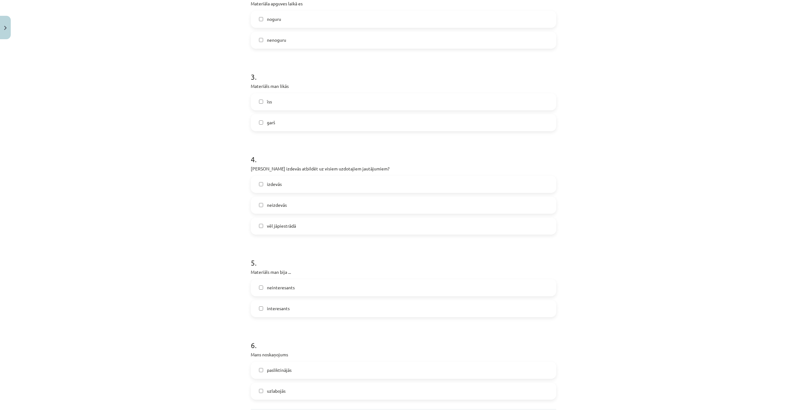
click at [314, 228] on label "vēl jāpiestrādā" at bounding box center [403, 226] width 304 height 16
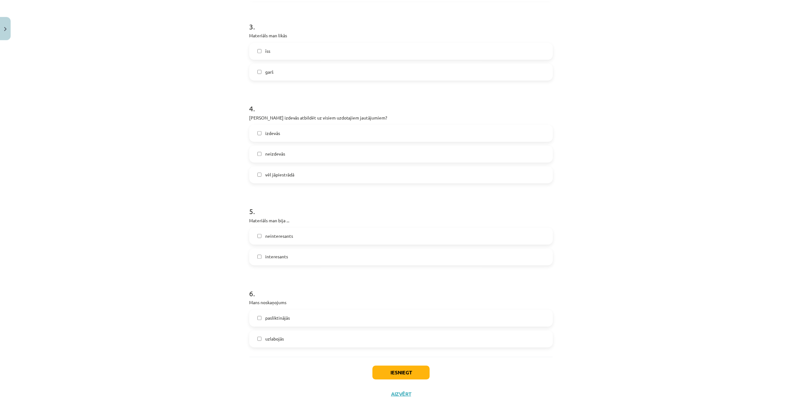
scroll to position [371, 0]
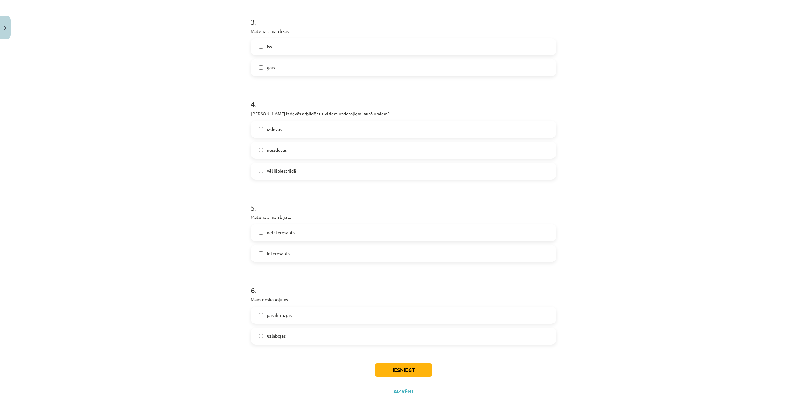
click at [316, 256] on label "interesants" at bounding box center [403, 254] width 304 height 16
click at [309, 339] on label "uzlabojās" at bounding box center [403, 336] width 304 height 16
click at [385, 364] on button "Iesniegt" at bounding box center [404, 370] width 58 height 14
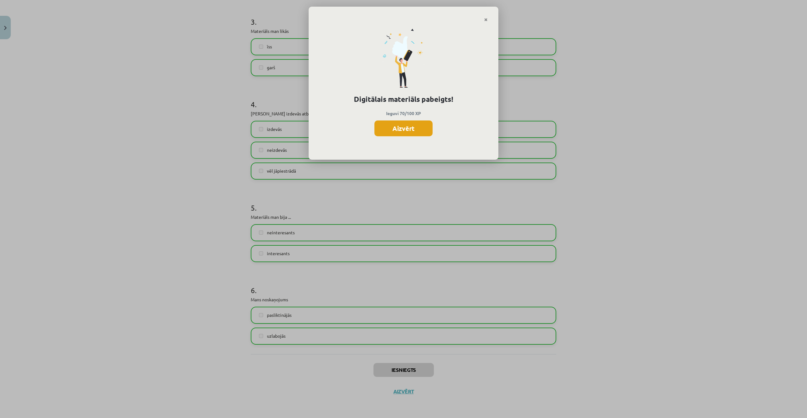
click at [406, 127] on button "Aizvērt" at bounding box center [403, 128] width 58 height 16
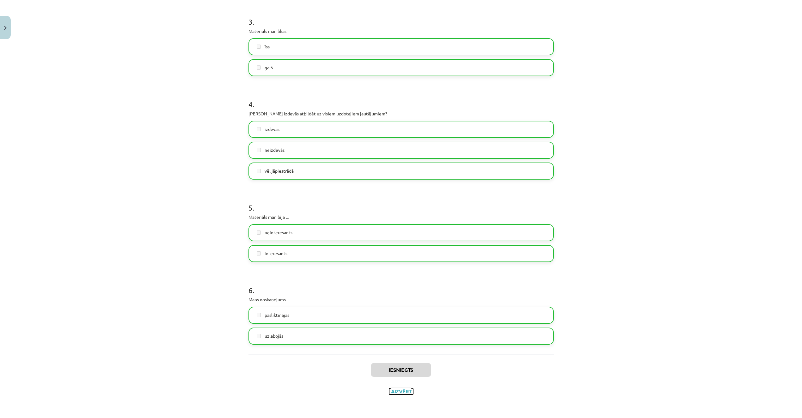
click at [403, 391] on button "Aizvērt" at bounding box center [401, 391] width 24 height 6
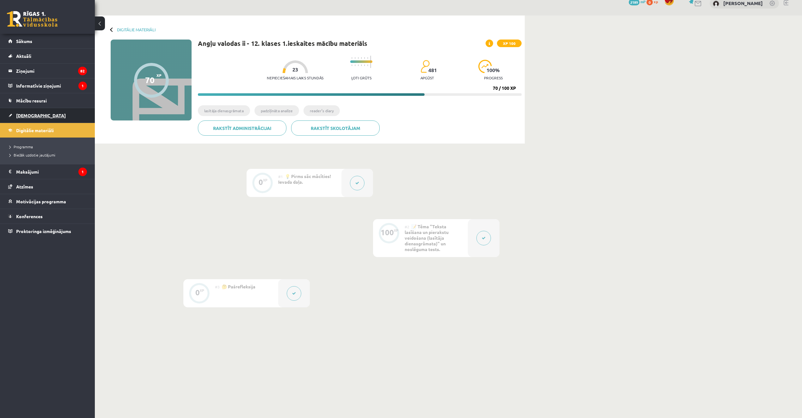
click at [34, 118] on link "[DEMOGRAPHIC_DATA]" at bounding box center [47, 115] width 79 height 15
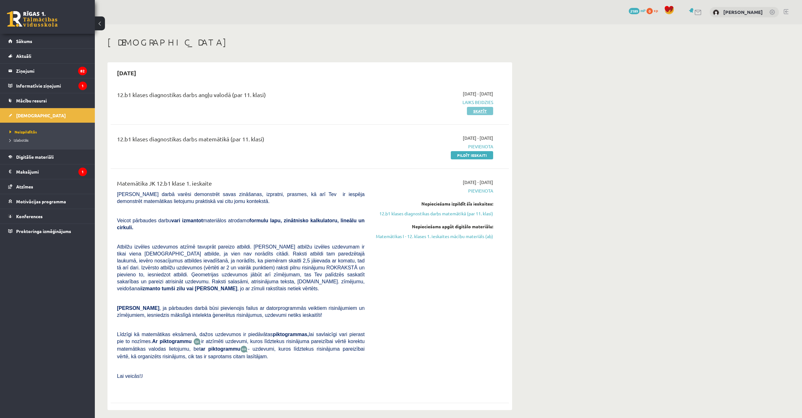
click at [479, 112] on link "Skatīt" at bounding box center [480, 111] width 26 height 8
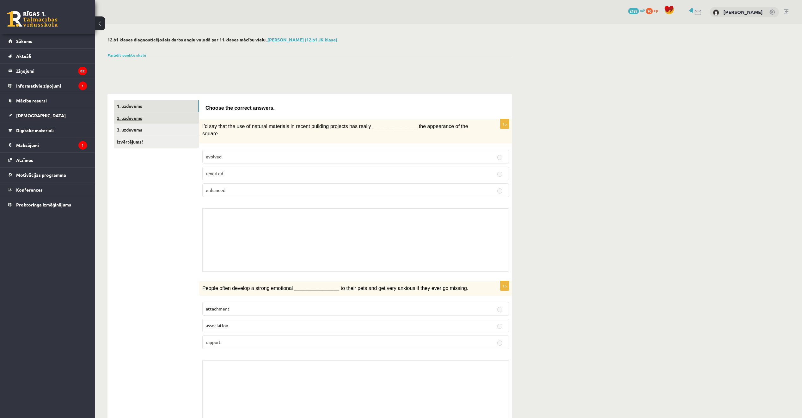
click at [167, 118] on link "2. uzdevums" at bounding box center [156, 118] width 85 height 12
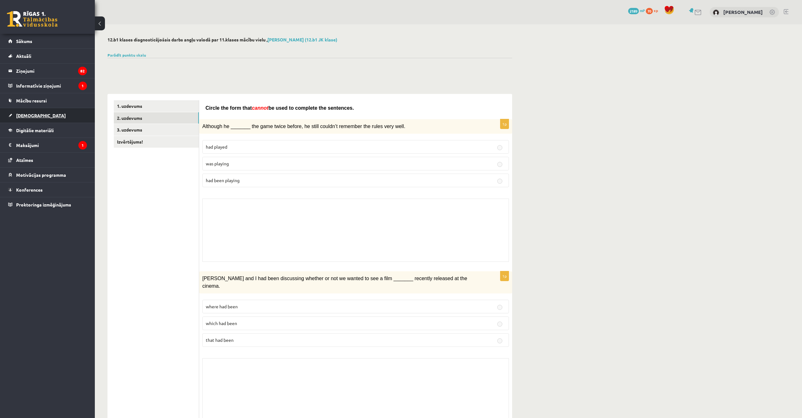
click at [62, 119] on link "[DEMOGRAPHIC_DATA]" at bounding box center [47, 115] width 79 height 15
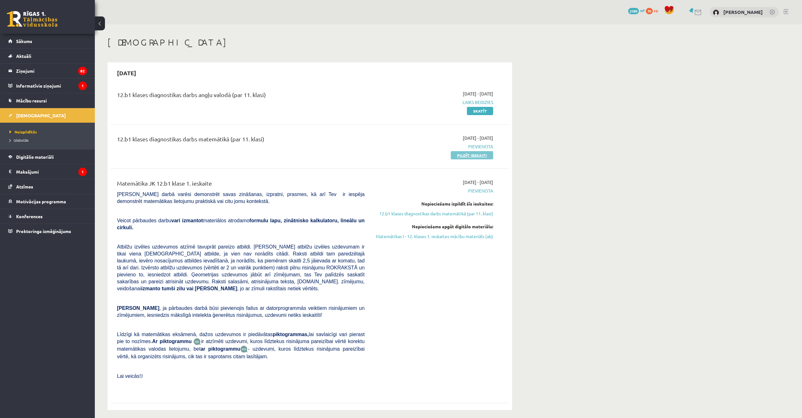
click at [457, 156] on link "Pildīt ieskaiti" at bounding box center [472, 155] width 42 height 8
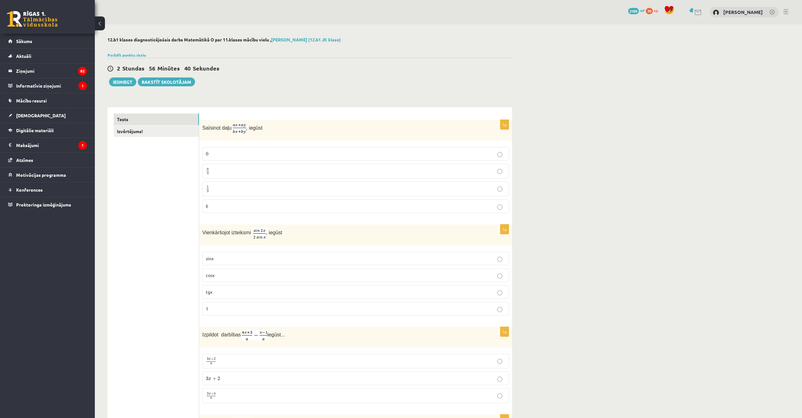
click at [260, 174] on p "a b a b" at bounding box center [356, 171] width 300 height 8
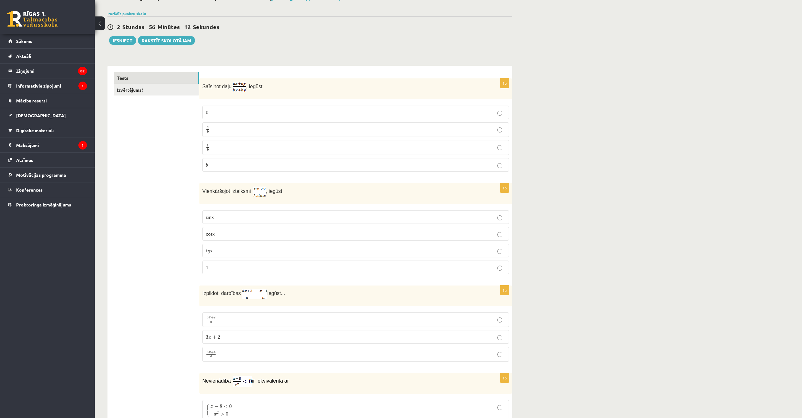
scroll to position [63, 0]
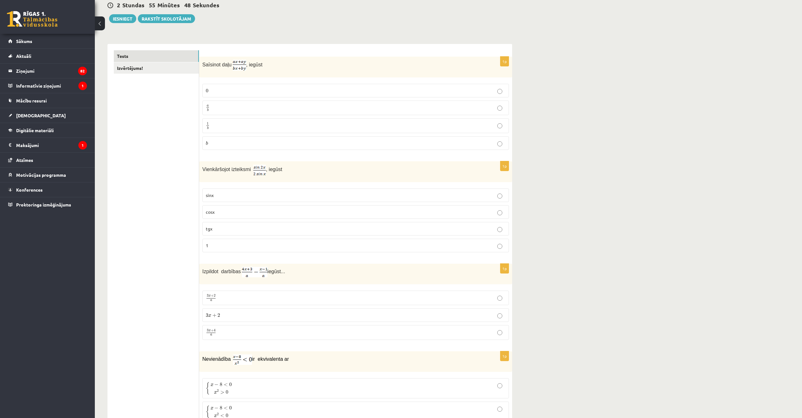
click at [250, 217] on label "cosx" at bounding box center [355, 212] width 307 height 14
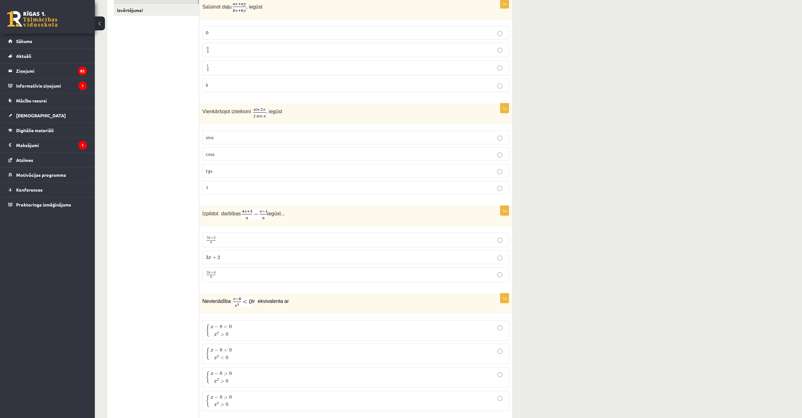
scroll to position [126, 0]
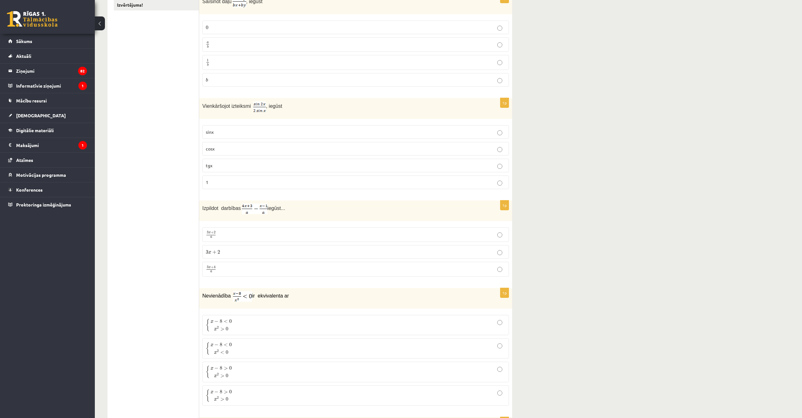
click at [239, 267] on p "3 x + 4 a 3 x + 4 a" at bounding box center [356, 269] width 300 height 8
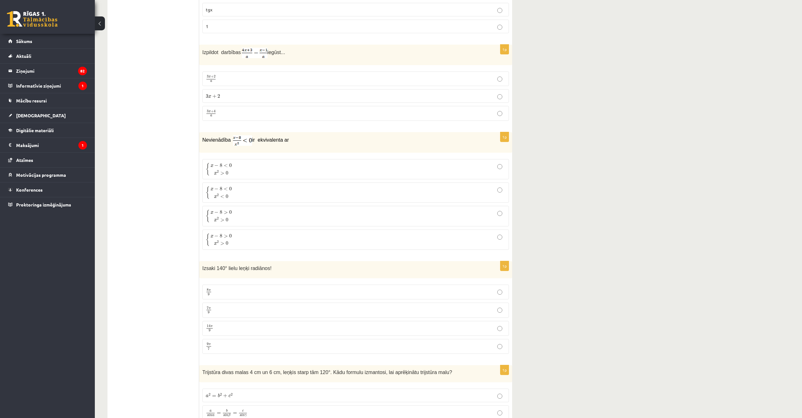
scroll to position [285, 0]
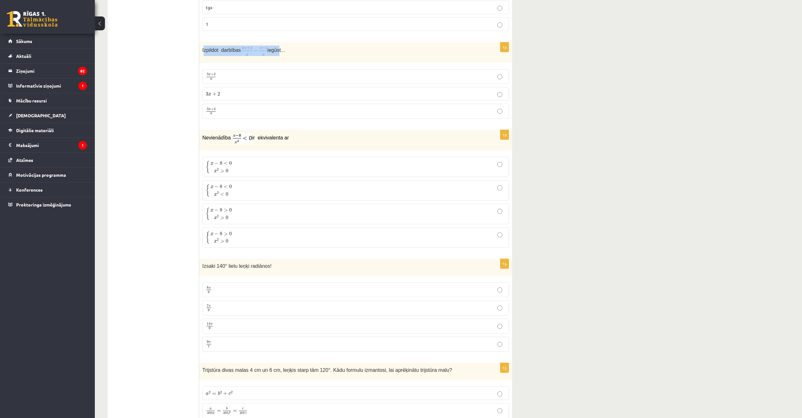
drag, startPoint x: 204, startPoint y: 51, endPoint x: 278, endPoint y: 46, distance: 74.5
click at [278, 46] on p "Izpildot darbības iegūst..." at bounding box center [339, 51] width 275 height 10
drag, startPoint x: 278, startPoint y: 46, endPoint x: 300, endPoint y: 47, distance: 22.5
click at [301, 46] on p "Izpildot darbības iegūst..." at bounding box center [339, 51] width 275 height 10
drag, startPoint x: 203, startPoint y: 50, endPoint x: 291, endPoint y: 47, distance: 88.6
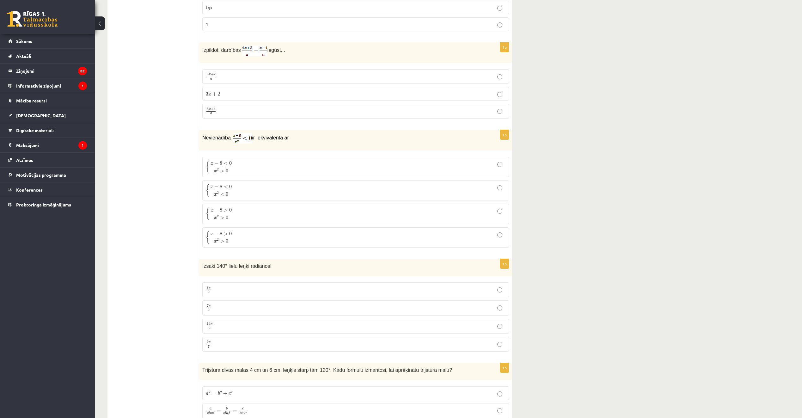
click at [291, 47] on p "Izpildot darbības iegūst..." at bounding box center [339, 51] width 275 height 10
drag, startPoint x: 291, startPoint y: 47, endPoint x: 280, endPoint y: 50, distance: 11.6
copy p "Izpildot darbības iegūst..."
click at [306, 54] on p "Izpildot darbības iegūst..." at bounding box center [339, 51] width 275 height 10
click at [302, 134] on p "Nevienādība ir ekvivalenta ar" at bounding box center [339, 138] width 275 height 10
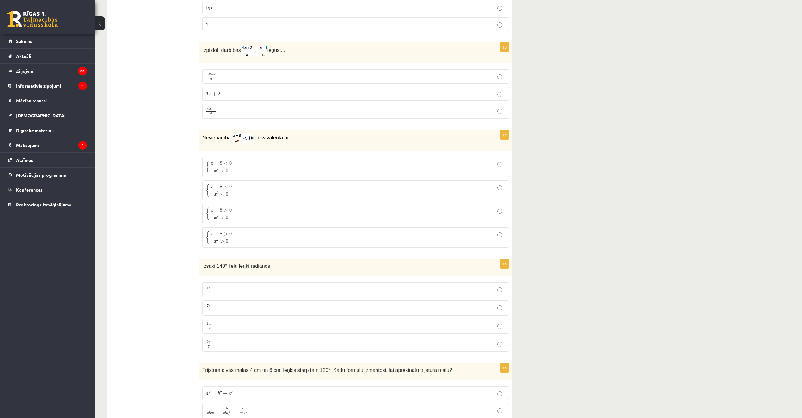
drag, startPoint x: 202, startPoint y: 137, endPoint x: 289, endPoint y: 137, distance: 86.9
click at [289, 137] on div "Nevienādība ir ekvivalenta ar" at bounding box center [355, 140] width 313 height 21
drag, startPoint x: 289, startPoint y: 137, endPoint x: 272, endPoint y: 137, distance: 17.1
copy p "Nevienādība ir ekvivalenta ar"
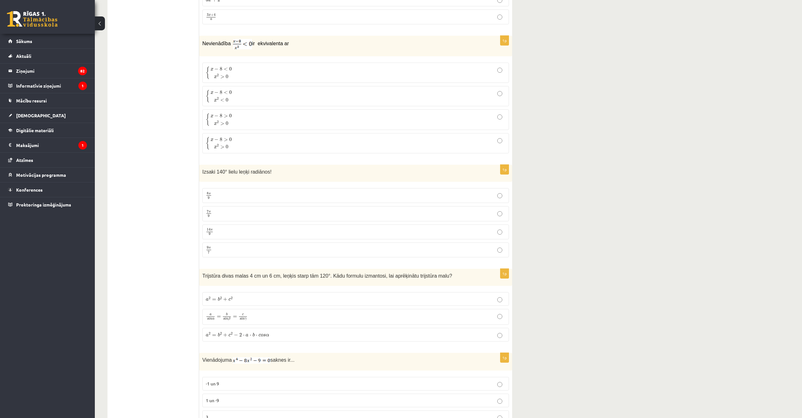
scroll to position [379, 0]
drag, startPoint x: 201, startPoint y: 171, endPoint x: 279, endPoint y: 171, distance: 77.1
click at [279, 171] on div "Izsaki 140° lielu leņķi radiānos!" at bounding box center [355, 172] width 313 height 17
drag, startPoint x: 279, startPoint y: 171, endPoint x: 247, endPoint y: 170, distance: 32.0
copy span "Izsaki 140° lielu leņķi radiānos!"
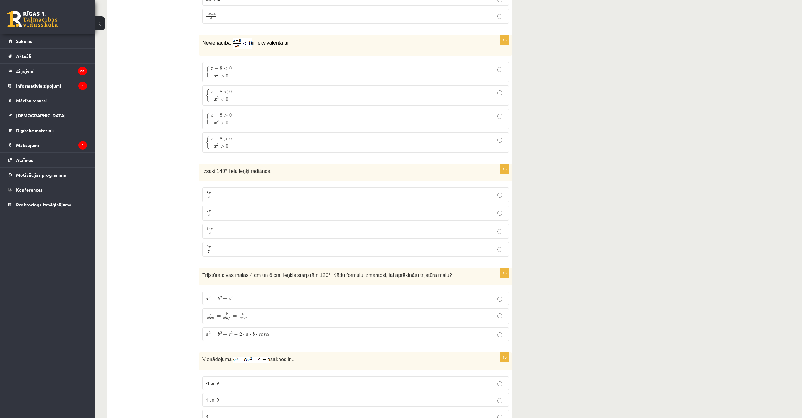
drag, startPoint x: 260, startPoint y: 214, endPoint x: 266, endPoint y: 215, distance: 5.5
click at [262, 214] on p "7 π 9 7 π 9" at bounding box center [356, 213] width 300 height 8
click at [257, 216] on p "7 π 9 7 π 9" at bounding box center [356, 213] width 300 height 8
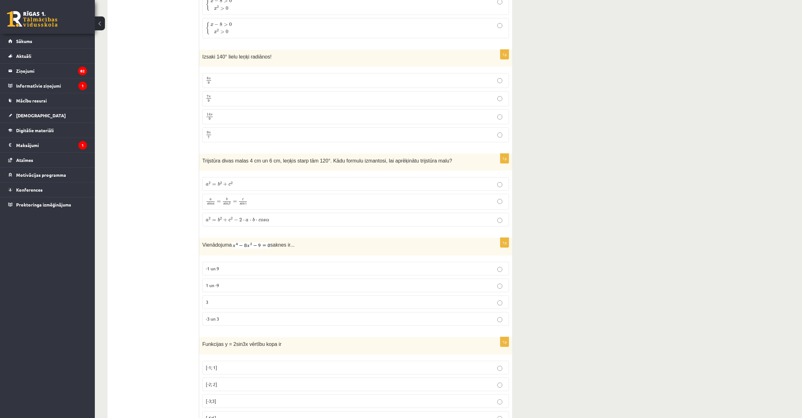
scroll to position [506, 0]
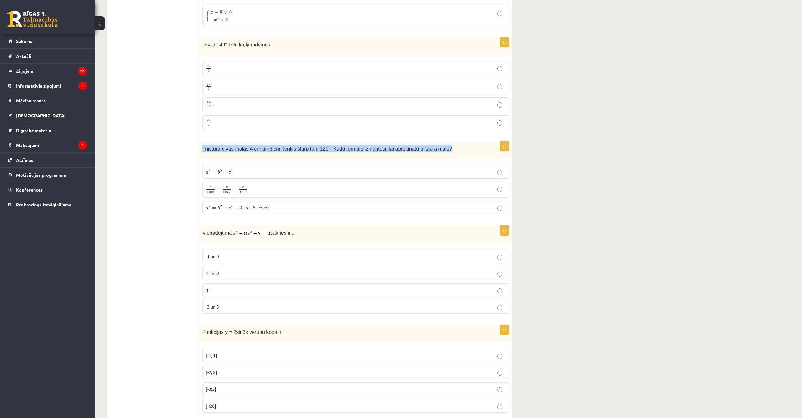
drag, startPoint x: 201, startPoint y: 149, endPoint x: 443, endPoint y: 146, distance: 241.8
click at [443, 146] on div "Trijstūra divas malas 4 cm un 6 cm, leņķis starp tām 120°. Kādu formulu izmanto…" at bounding box center [355, 150] width 313 height 17
drag, startPoint x: 443, startPoint y: 146, endPoint x: 424, endPoint y: 149, distance: 19.5
copy span "Trijstūra divas malas 4 cm un 6 cm, leņķis starp tām 120°. Kādu formulu izmanto…"
click at [282, 211] on p "a 2 = b 2 + c 2 − 2 ⋅ a ⋅ b ⋅ c o s α a 2 = b 2 + c 2 − 2 ⋅ a ⋅ b ⋅ c o s α" at bounding box center [356, 207] width 300 height 7
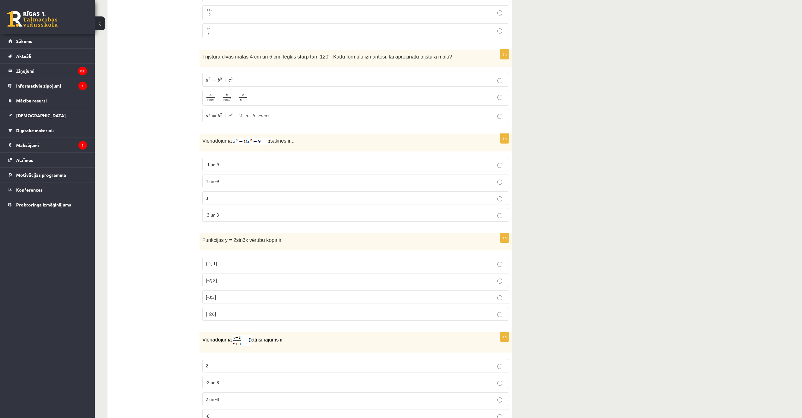
scroll to position [601, 0]
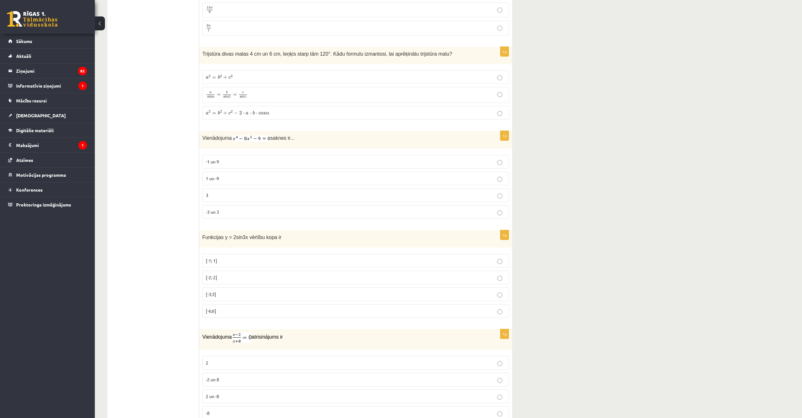
drag, startPoint x: 202, startPoint y: 138, endPoint x: 308, endPoint y: 136, distance: 105.6
click at [308, 136] on p "Vienādojuma saknes ir..." at bounding box center [339, 138] width 275 height 8
drag, startPoint x: 308, startPoint y: 136, endPoint x: 282, endPoint y: 138, distance: 26.3
copy p "Vienādojuma saknes ir..."
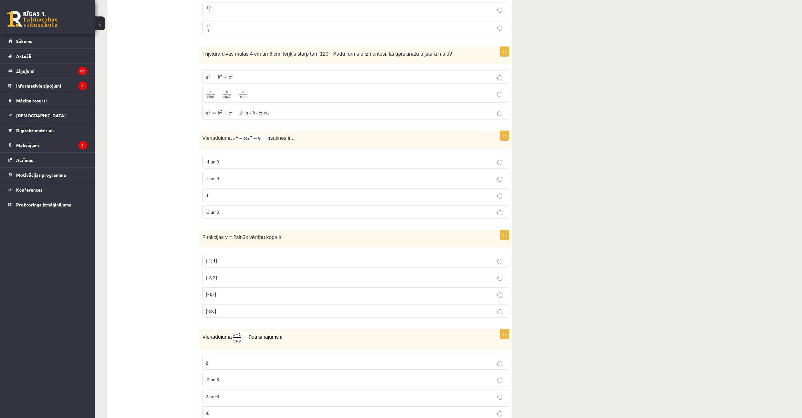
click at [245, 213] on p "-3 un 3" at bounding box center [356, 212] width 300 height 7
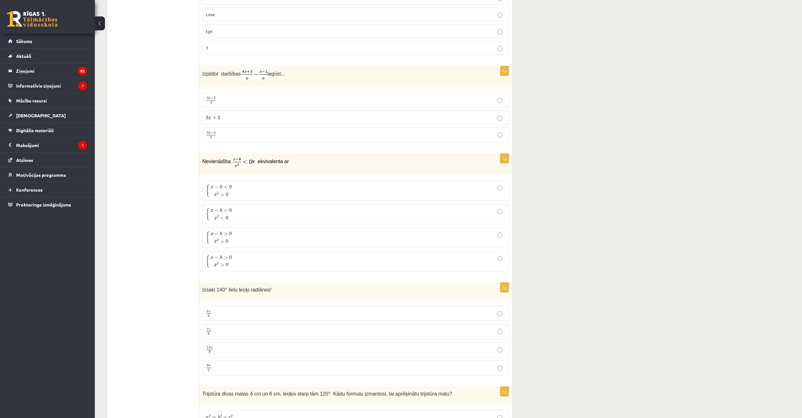
scroll to position [253, 0]
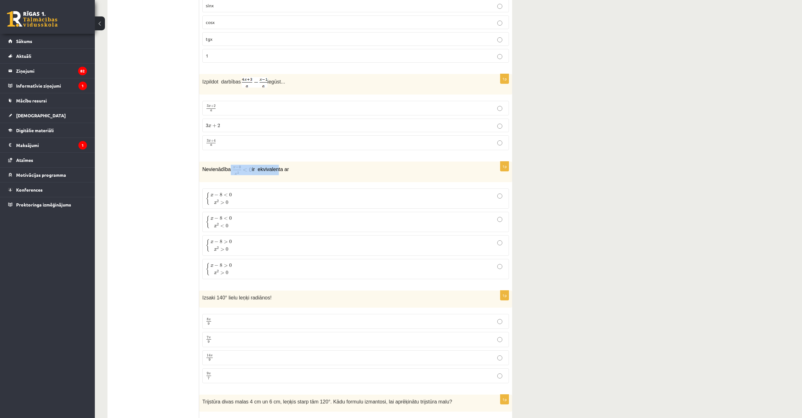
drag, startPoint x: 229, startPoint y: 168, endPoint x: 273, endPoint y: 176, distance: 44.6
click at [273, 176] on div "Nevienādība ir ekvivalenta ar" at bounding box center [355, 172] width 313 height 21
drag, startPoint x: 273, startPoint y: 176, endPoint x: 291, endPoint y: 168, distance: 20.0
click at [291, 168] on p "Nevienādība ir ekvivalenta ar" at bounding box center [339, 170] width 275 height 10
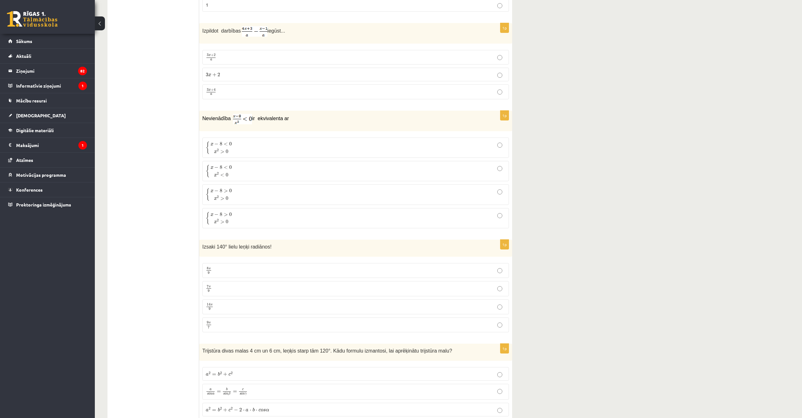
scroll to position [316, 0]
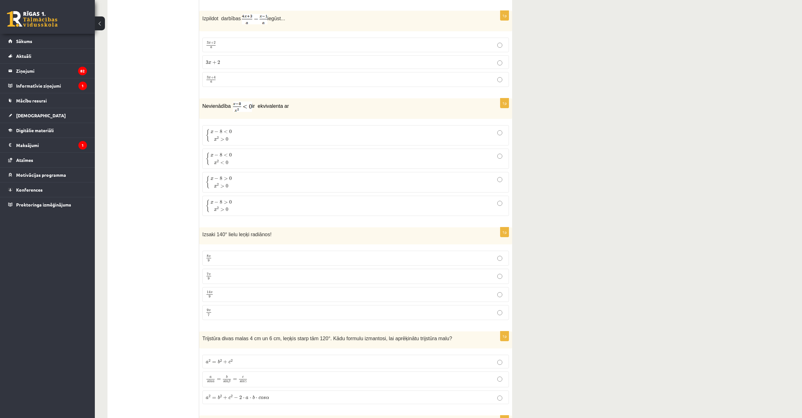
drag, startPoint x: 250, startPoint y: 106, endPoint x: 243, endPoint y: 106, distance: 7.0
click at [243, 107] on p "Nevienādība ir ekvivalenta ar" at bounding box center [339, 106] width 275 height 10
click at [233, 154] on span "{ x − 8 < 0 x 2 < 0" at bounding box center [220, 158] width 28 height 13
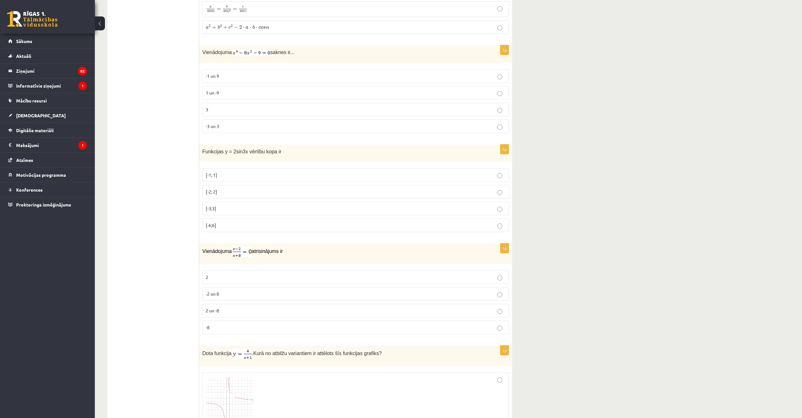
scroll to position [695, 0]
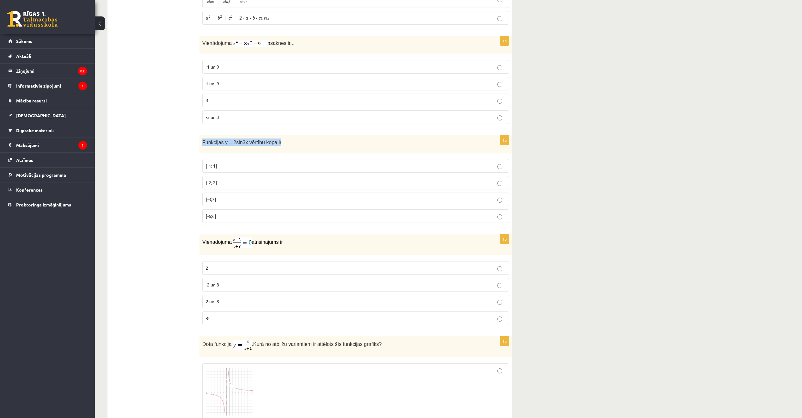
drag, startPoint x: 200, startPoint y: 143, endPoint x: 281, endPoint y: 139, distance: 81.0
click at [281, 139] on div "Funkcijas y = 2sin3x vērtību kopa ir" at bounding box center [355, 143] width 313 height 17
drag, startPoint x: 281, startPoint y: 139, endPoint x: 266, endPoint y: 142, distance: 15.0
copy span "Funkcijas y = 2sin3x vērtību kopa ir"
click at [232, 183] on p "[-2; 2]" at bounding box center [356, 182] width 300 height 7
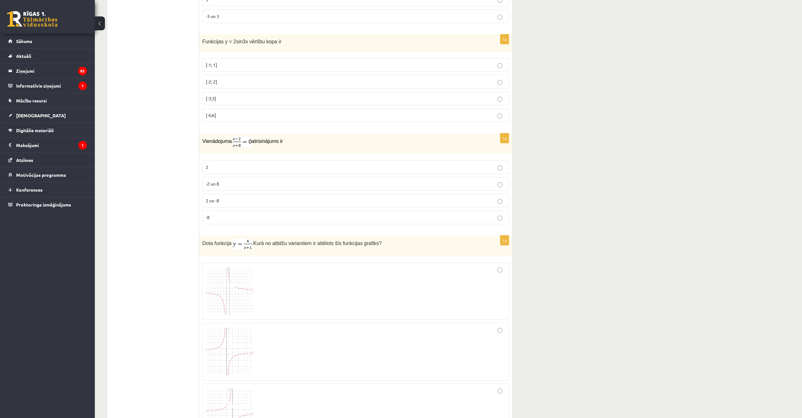
scroll to position [822, 0]
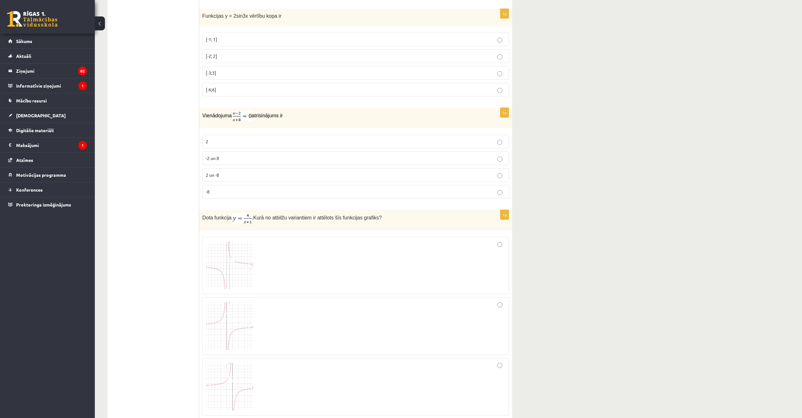
click at [243, 141] on p "2" at bounding box center [356, 141] width 300 height 7
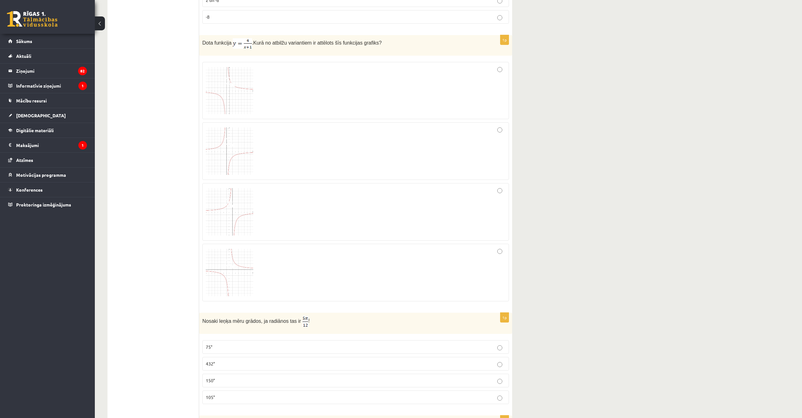
scroll to position [980, 0]
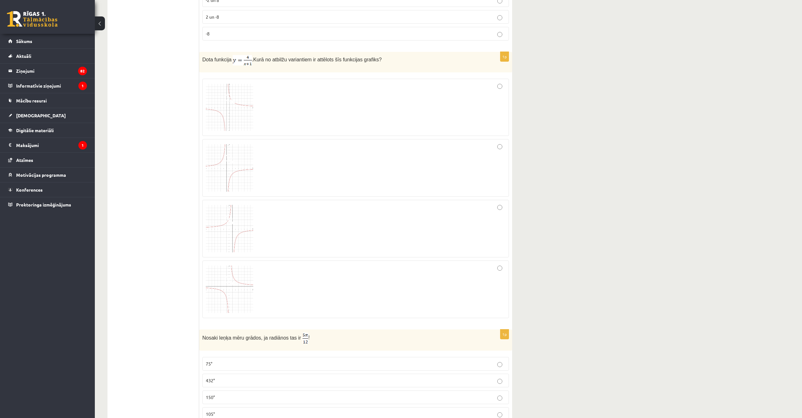
click at [213, 106] on img at bounding box center [229, 107] width 47 height 47
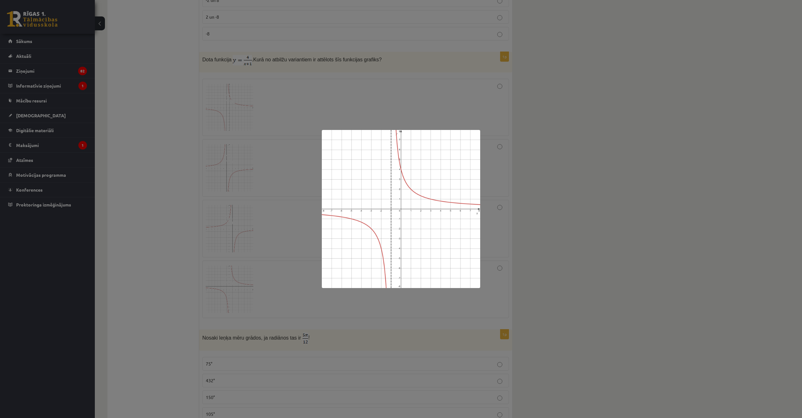
click at [274, 214] on div at bounding box center [401, 209] width 802 height 418
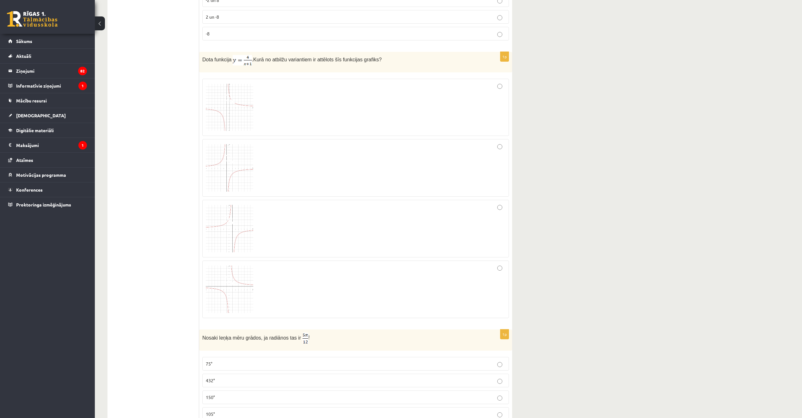
click at [226, 184] on img at bounding box center [229, 167] width 47 height 47
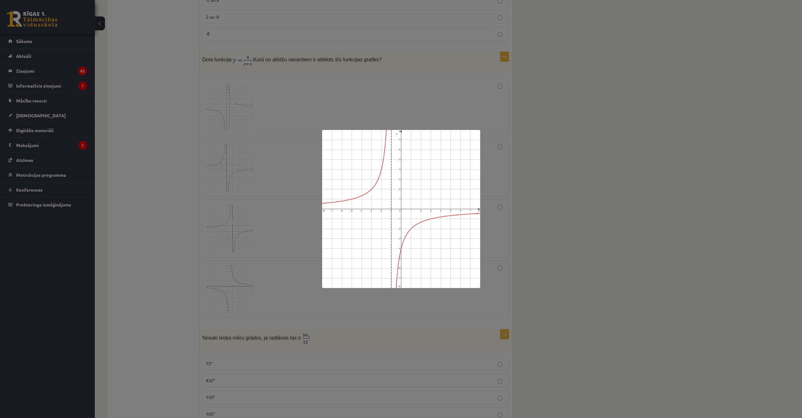
click at [237, 225] on div at bounding box center [401, 209] width 802 height 418
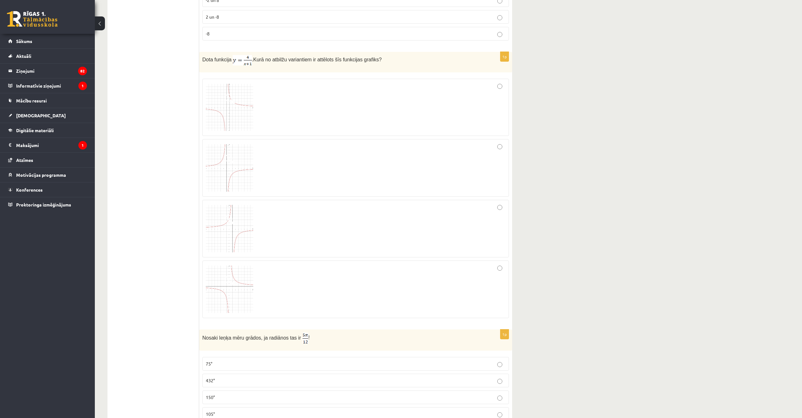
click at [234, 227] on img at bounding box center [229, 228] width 47 height 47
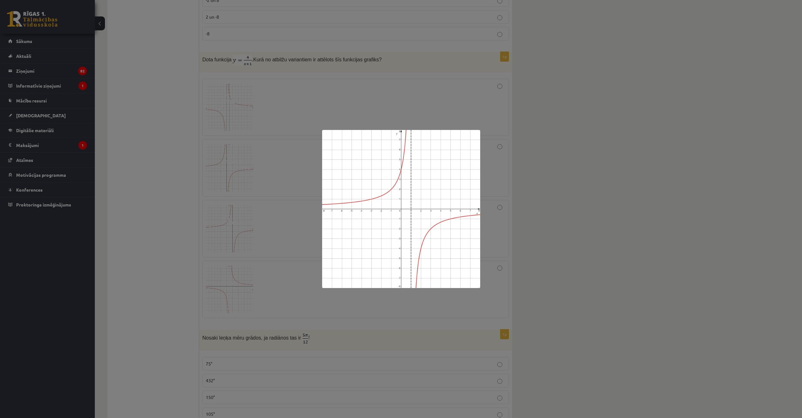
click at [259, 246] on div at bounding box center [401, 209] width 802 height 418
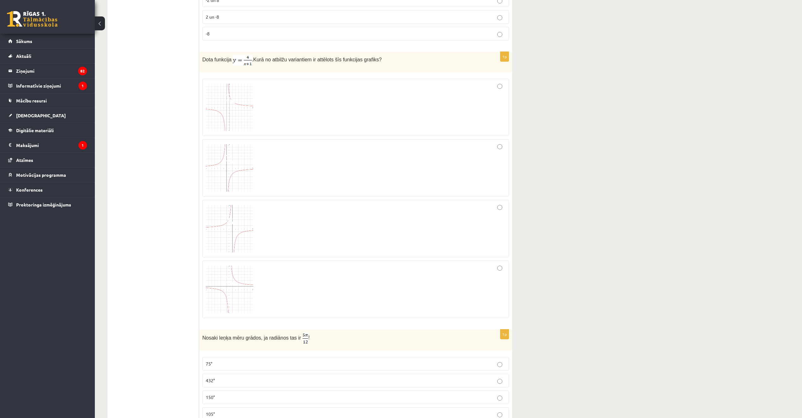
click at [238, 290] on img at bounding box center [229, 289] width 47 height 47
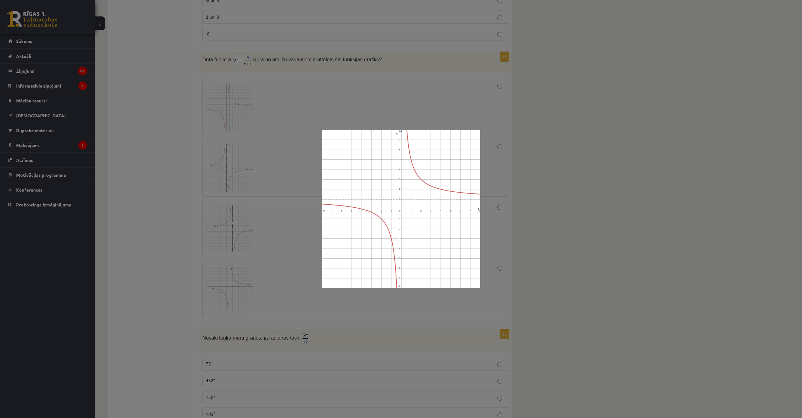
click at [284, 273] on div at bounding box center [401, 209] width 802 height 418
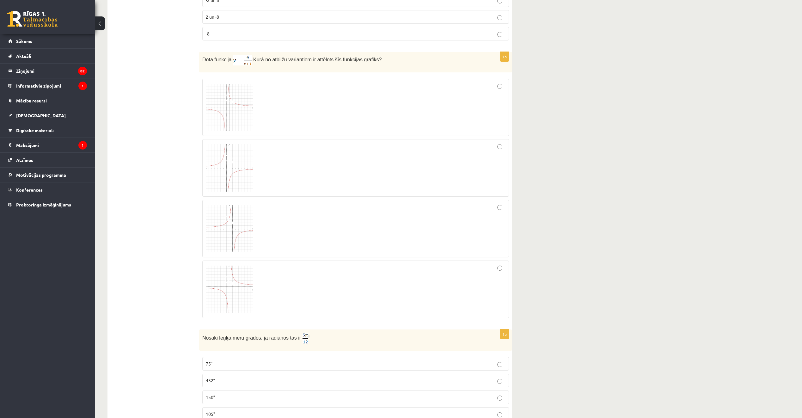
click at [232, 236] on img at bounding box center [229, 228] width 47 height 47
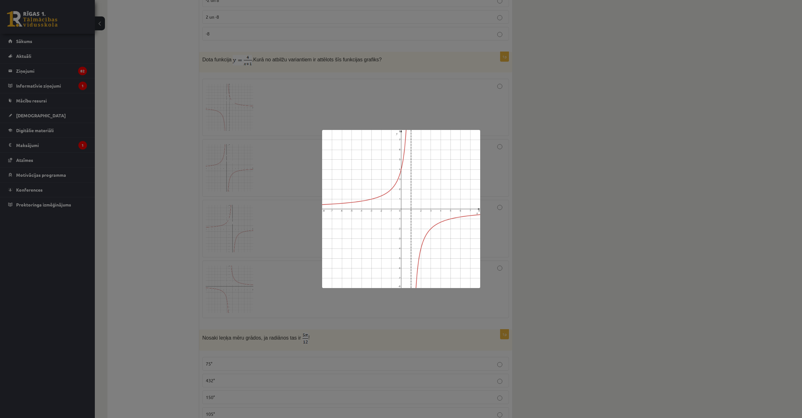
click at [261, 249] on div at bounding box center [401, 209] width 802 height 418
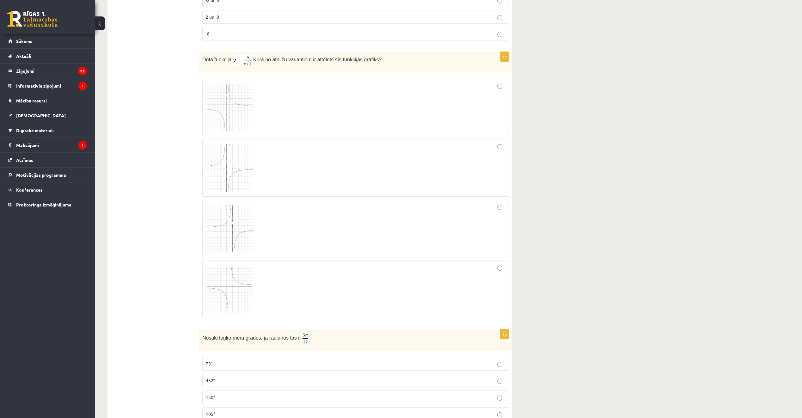
click at [249, 280] on img at bounding box center [229, 289] width 47 height 47
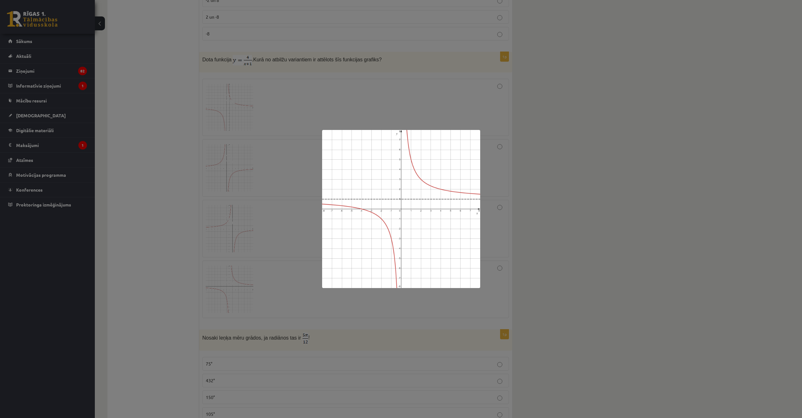
click at [262, 280] on div at bounding box center [401, 209] width 802 height 418
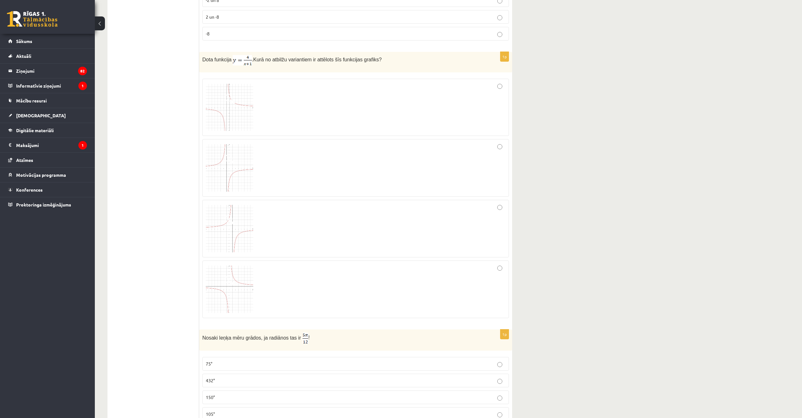
click at [228, 281] on span at bounding box center [230, 281] width 10 height 10
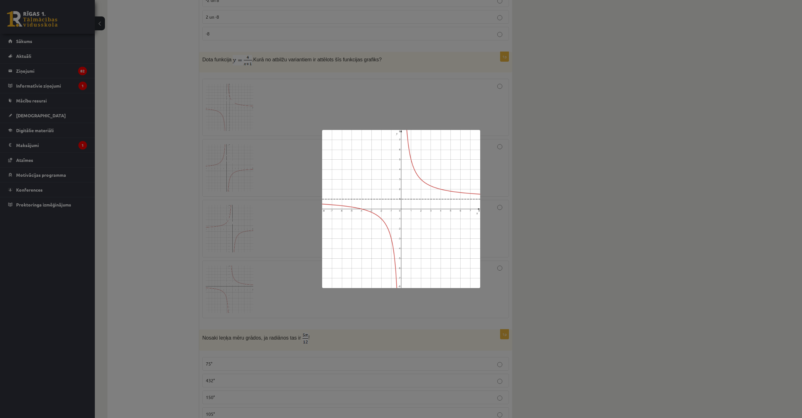
click at [246, 283] on div at bounding box center [401, 209] width 802 height 418
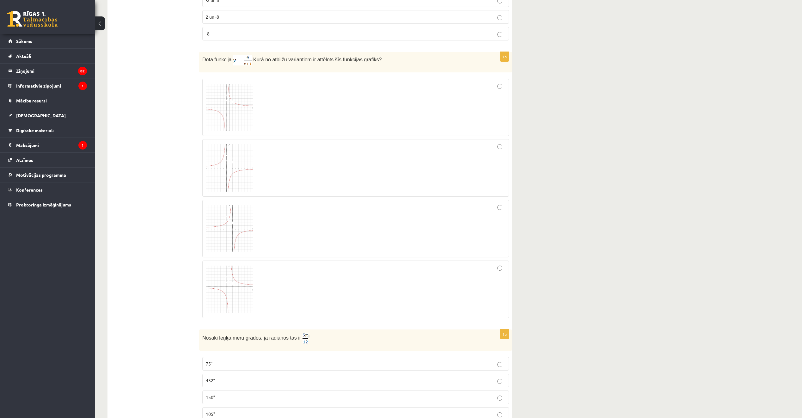
click at [501, 279] on div at bounding box center [356, 289] width 300 height 51
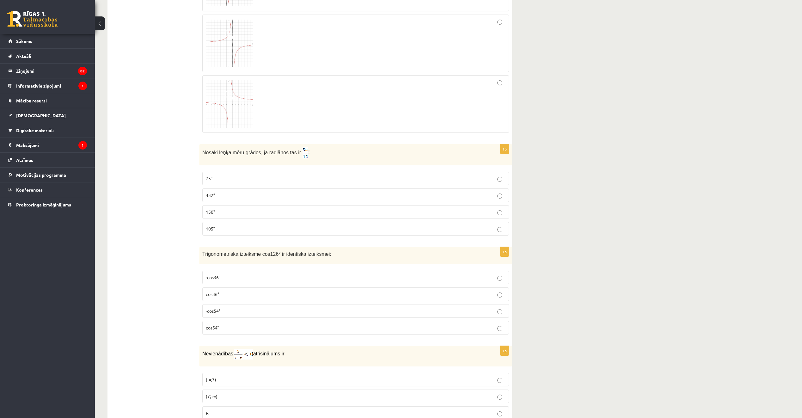
scroll to position [1170, 0]
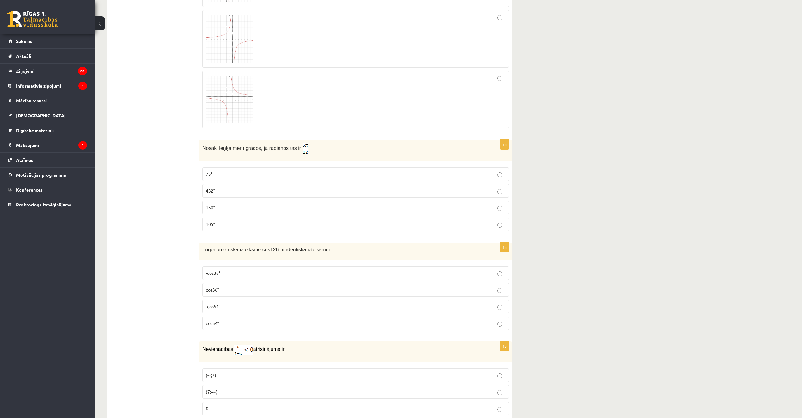
drag, startPoint x: 235, startPoint y: 223, endPoint x: 239, endPoint y: 225, distance: 4.5
click at [235, 223] on p "105°" at bounding box center [356, 224] width 300 height 7
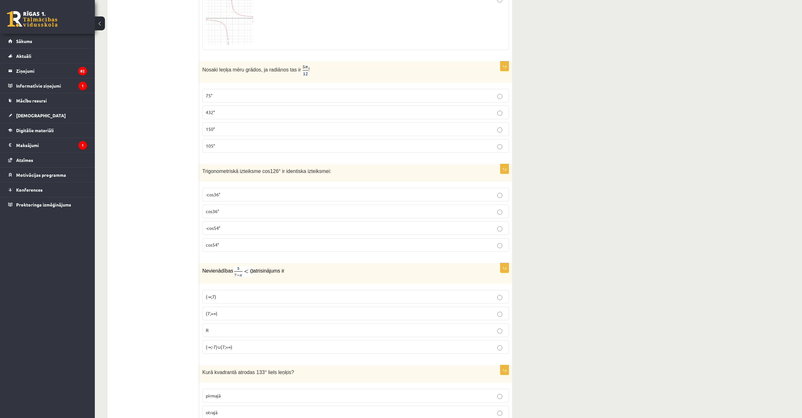
scroll to position [1264, 0]
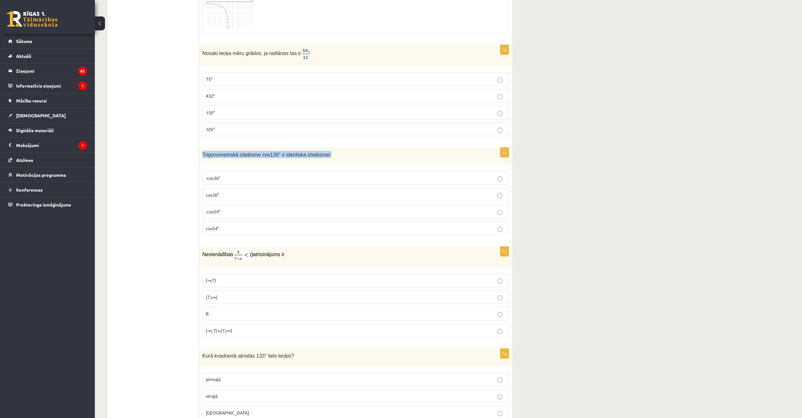
drag, startPoint x: 199, startPoint y: 151, endPoint x: 346, endPoint y: 146, distance: 146.8
drag, startPoint x: 346, startPoint y: 146, endPoint x: 315, endPoint y: 154, distance: 32.4
copy span "Trigonometriskā izteiksme cos126° ir identiska izteiksmei:"
drag, startPoint x: 235, startPoint y: 211, endPoint x: 237, endPoint y: 223, distance: 12.5
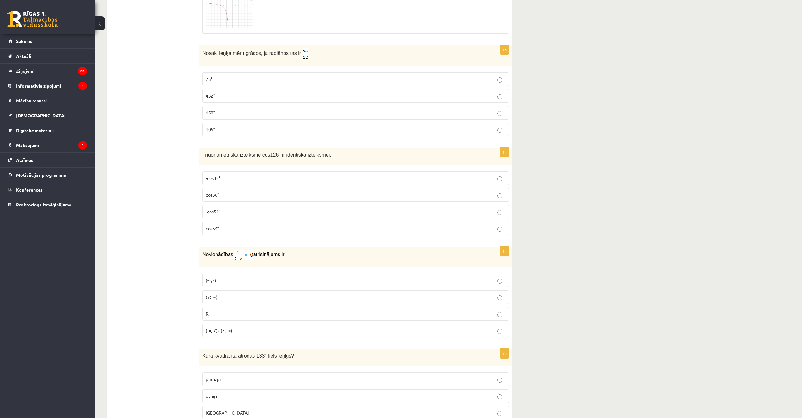
click at [235, 211] on p "-cos54°" at bounding box center [356, 211] width 300 height 7
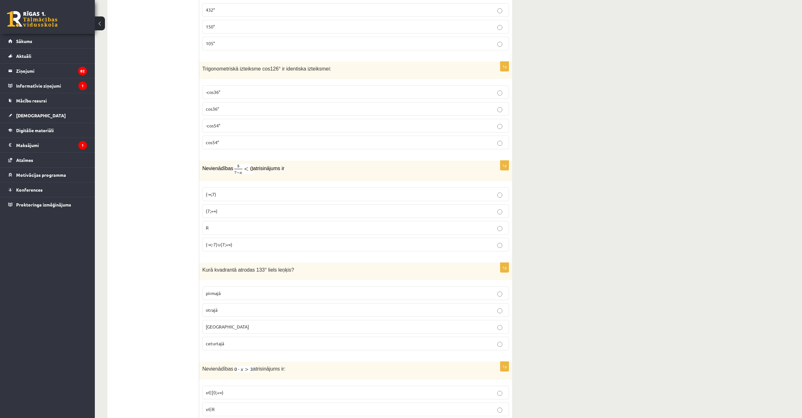
scroll to position [1359, 0]
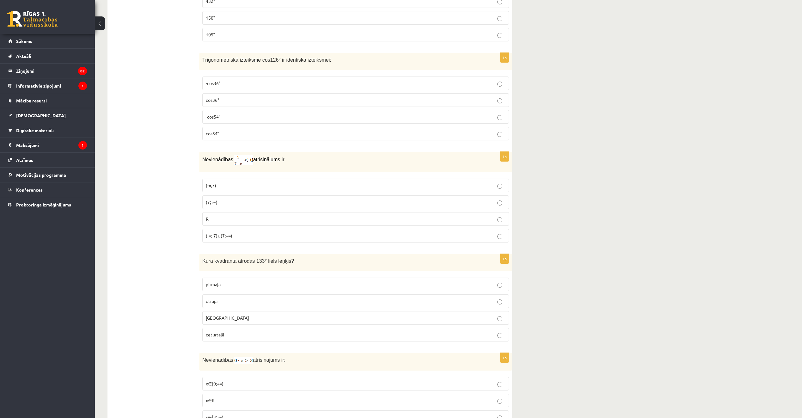
click at [225, 201] on p "(7;+∞)" at bounding box center [356, 202] width 300 height 7
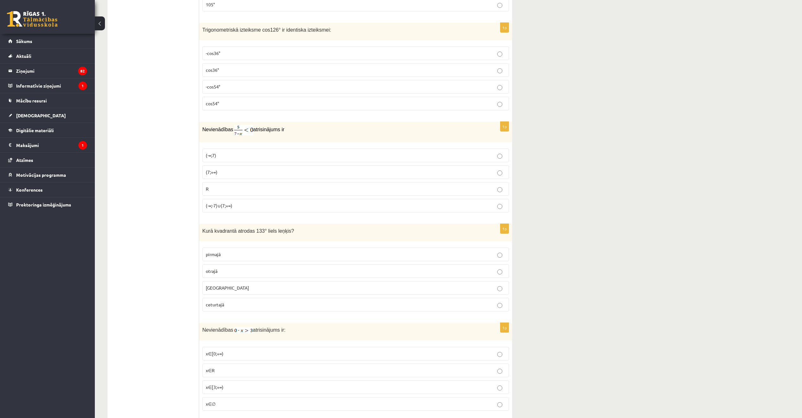
scroll to position [1391, 0]
drag, startPoint x: 202, startPoint y: 226, endPoint x: 289, endPoint y: 223, distance: 87.0
click at [289, 223] on div "Kurā kvadrantā atrodas 133° liels leņķis?" at bounding box center [355, 230] width 313 height 17
drag, startPoint x: 289, startPoint y: 223, endPoint x: 279, endPoint y: 229, distance: 11.5
copy span "Kurā kvadrantā atrodas 133° liels leņķis?"
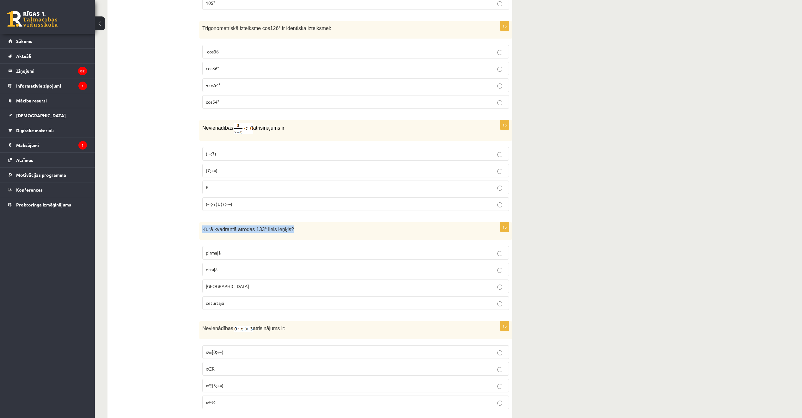
click at [221, 227] on span "Kurā kvadrantā atrodas 133° liels leņķis?" at bounding box center [248, 229] width 92 height 5
click at [229, 269] on p "otrajā" at bounding box center [356, 269] width 300 height 7
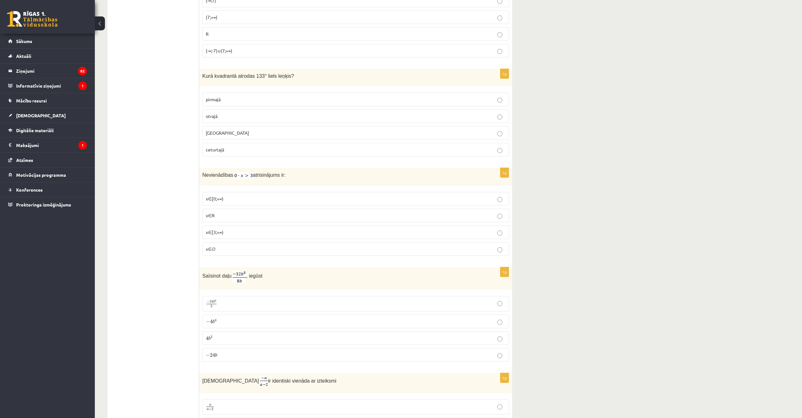
scroll to position [1549, 0]
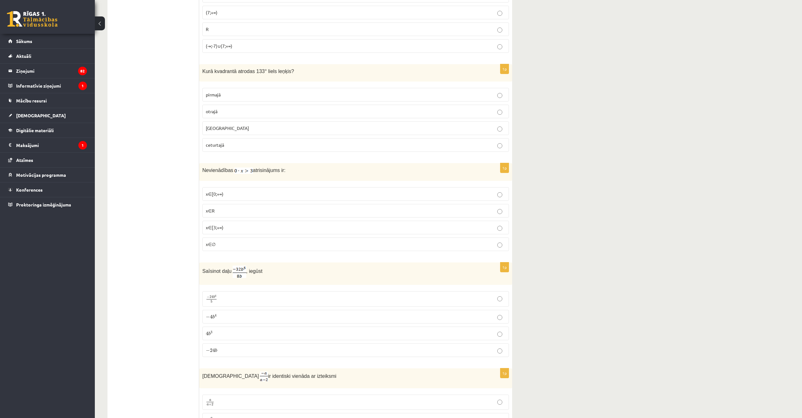
click at [237, 247] on label "x∈∅" at bounding box center [355, 244] width 307 height 14
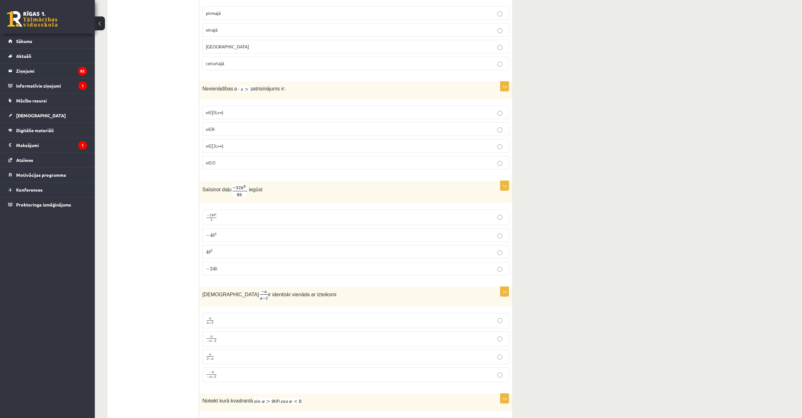
scroll to position [1675, 0]
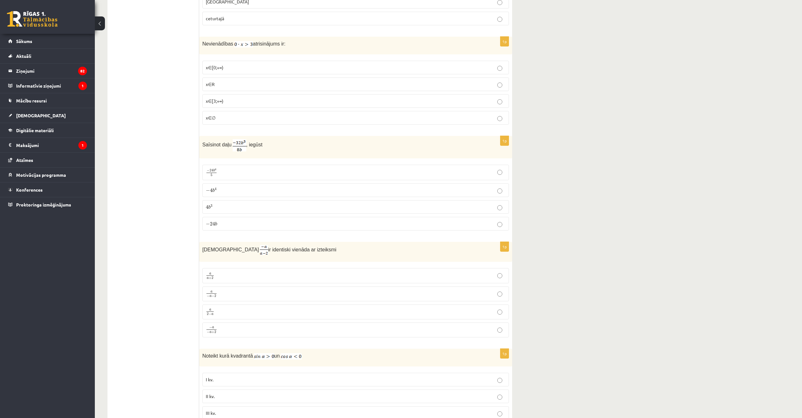
click at [233, 191] on p "− 4 b 4 − 4 b 4" at bounding box center [356, 190] width 300 height 7
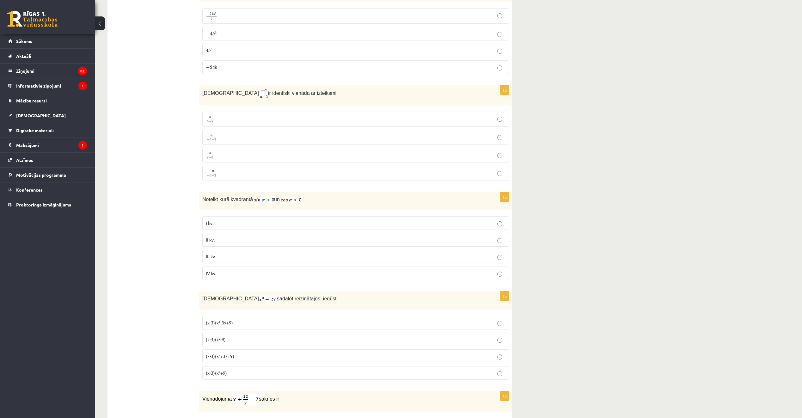
scroll to position [1834, 0]
click at [224, 136] on p "a − a − 2 a − a − 2" at bounding box center [356, 136] width 300 height 8
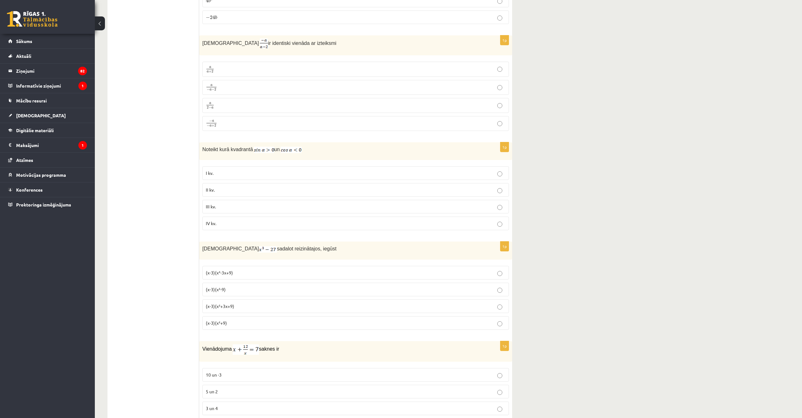
scroll to position [1897, 0]
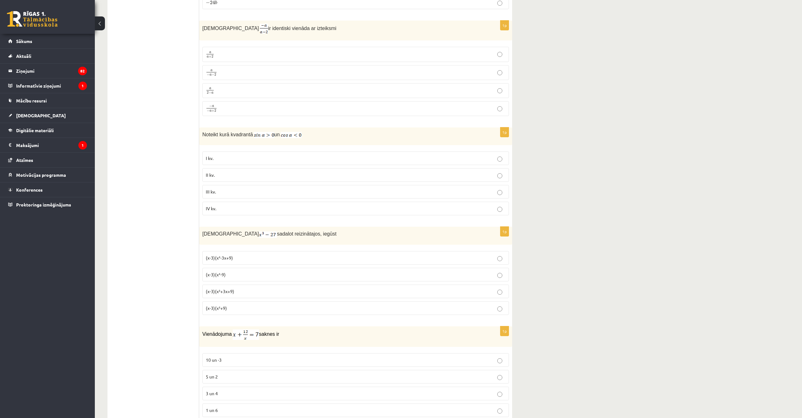
click at [238, 174] on p "II kv." at bounding box center [356, 175] width 300 height 7
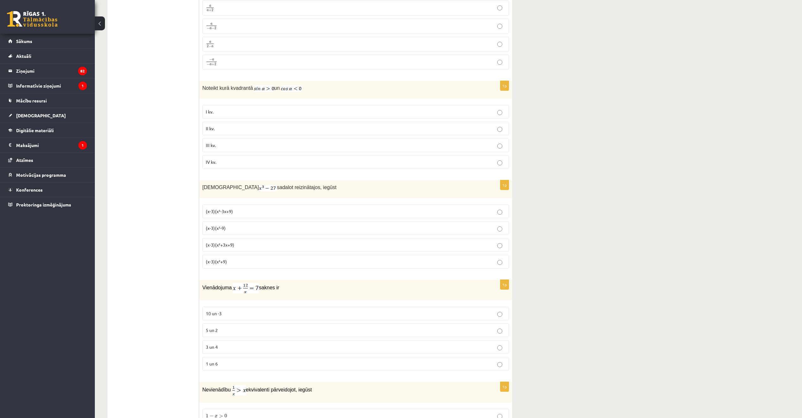
scroll to position [1992, 0]
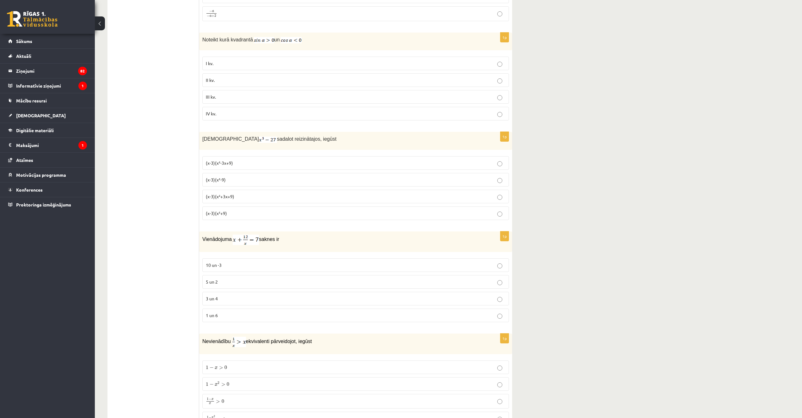
drag, startPoint x: 208, startPoint y: 35, endPoint x: 329, endPoint y: 32, distance: 121.8
drag, startPoint x: 329, startPoint y: 32, endPoint x: 308, endPoint y: 38, distance: 22.4
click at [314, 37] on p "Noteikt kurā kvadrantā un" at bounding box center [339, 40] width 275 height 8
drag, startPoint x: 303, startPoint y: 39, endPoint x: 203, endPoint y: 38, distance: 99.6
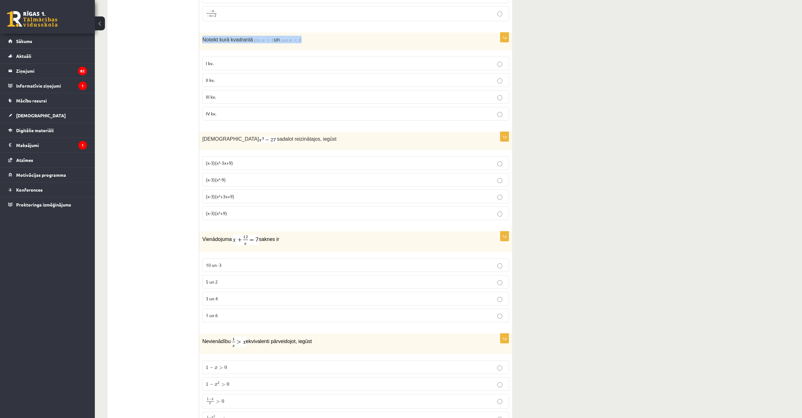
click at [203, 38] on p "Noteikt kurā kvadrantā un" at bounding box center [339, 40] width 275 height 8
drag, startPoint x: 203, startPoint y: 38, endPoint x: 288, endPoint y: 39, distance: 85.4
drag, startPoint x: 288, startPoint y: 39, endPoint x: 363, endPoint y: 36, distance: 74.7
click at [362, 37] on p "Noteikt kurā kvadrantā un" at bounding box center [339, 40] width 275 height 8
drag, startPoint x: 203, startPoint y: 37, endPoint x: 358, endPoint y: 37, distance: 154.6
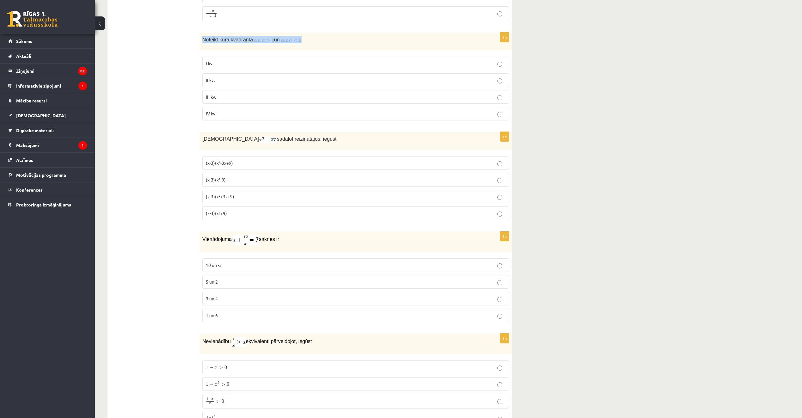
click at [358, 37] on p "Noteikt kurā kvadrantā un" at bounding box center [339, 40] width 275 height 8
copy p "Noteikt kurā kvadrantā un"
click at [277, 57] on label "I kv." at bounding box center [355, 64] width 307 height 14
click at [226, 81] on p "II kv." at bounding box center [356, 80] width 300 height 7
click at [240, 194] on p "(x-3)(x²+3x+9)" at bounding box center [356, 196] width 300 height 7
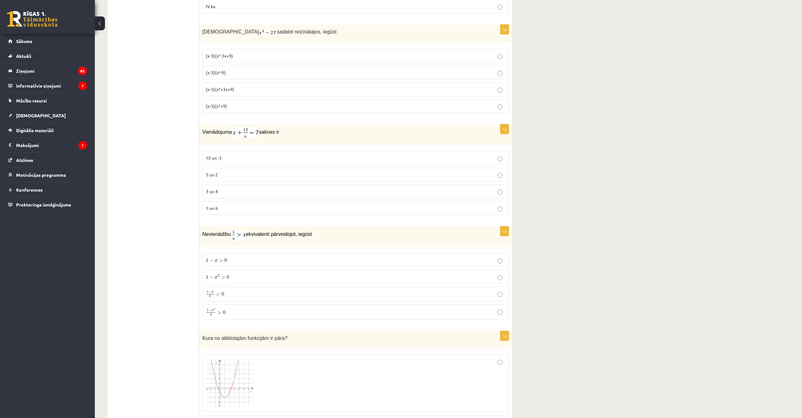
scroll to position [2118, 0]
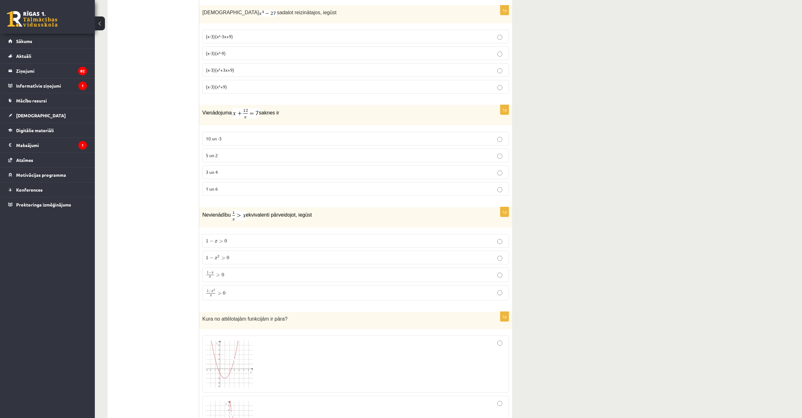
click at [223, 166] on label "3 un 4" at bounding box center [355, 172] width 307 height 14
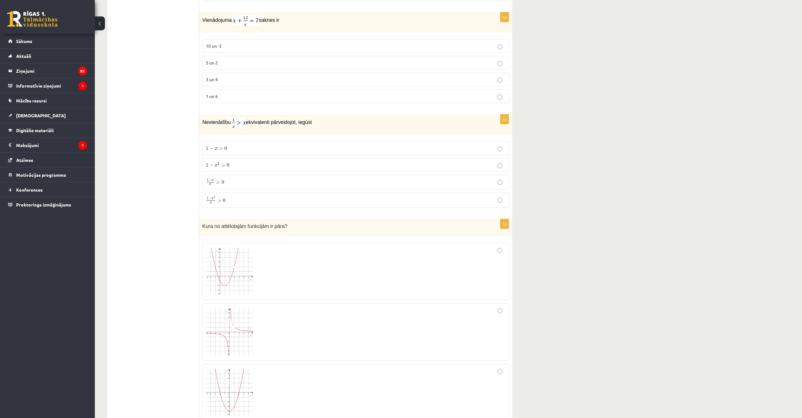
scroll to position [2213, 0]
click at [239, 196] on p "1 − x 2 x > 0 1 − x 2 x > 0" at bounding box center [356, 198] width 300 height 8
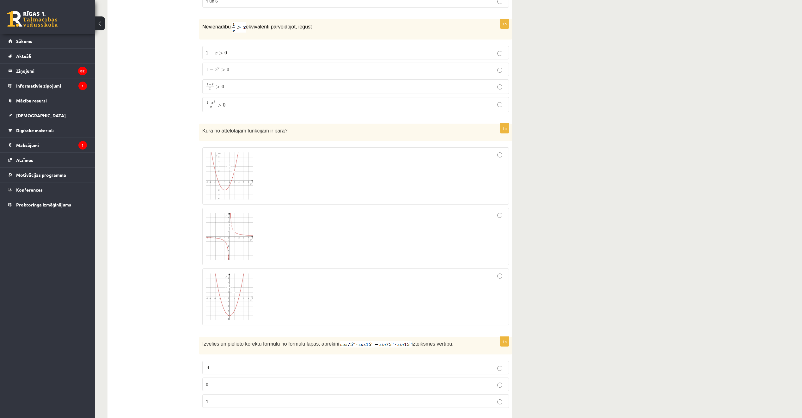
scroll to position [2308, 0]
click at [267, 303] on div at bounding box center [356, 295] width 300 height 50
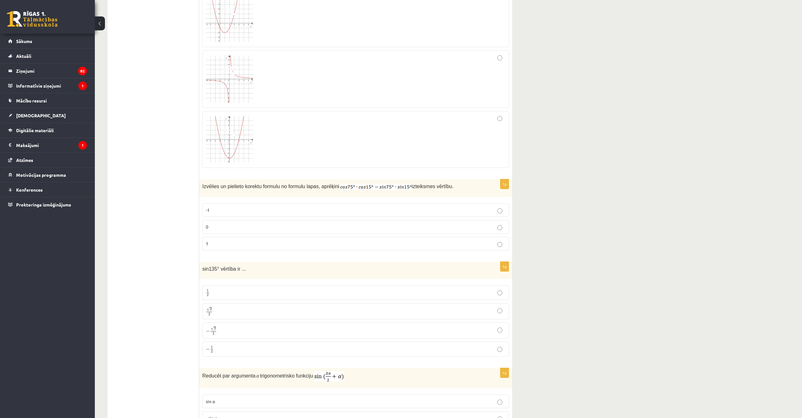
scroll to position [2466, 0]
click at [288, 224] on p "0" at bounding box center [356, 224] width 300 height 7
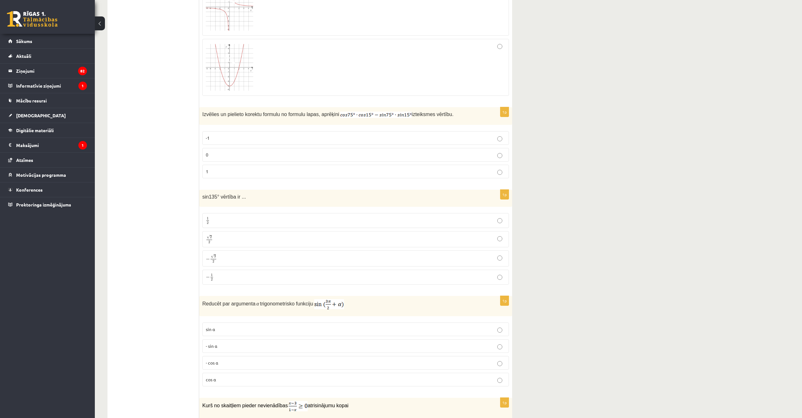
scroll to position [2561, 0]
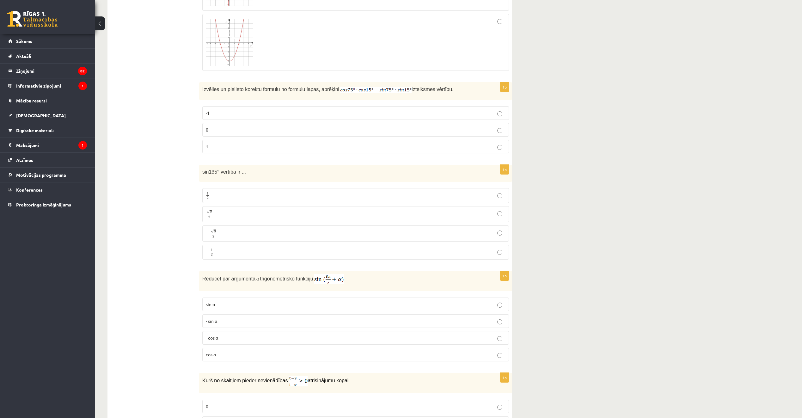
click at [243, 211] on p "√ 2 2 2 2" at bounding box center [356, 214] width 300 height 9
drag, startPoint x: 202, startPoint y: 171, endPoint x: 241, endPoint y: 169, distance: 39.2
click at [241, 169] on div "sin135° vērtība ir ..." at bounding box center [355, 173] width 313 height 17
drag, startPoint x: 241, startPoint y: 169, endPoint x: 254, endPoint y: 170, distance: 12.3
click at [254, 170] on p "sin135° vērtība ir ..." at bounding box center [339, 171] width 275 height 7
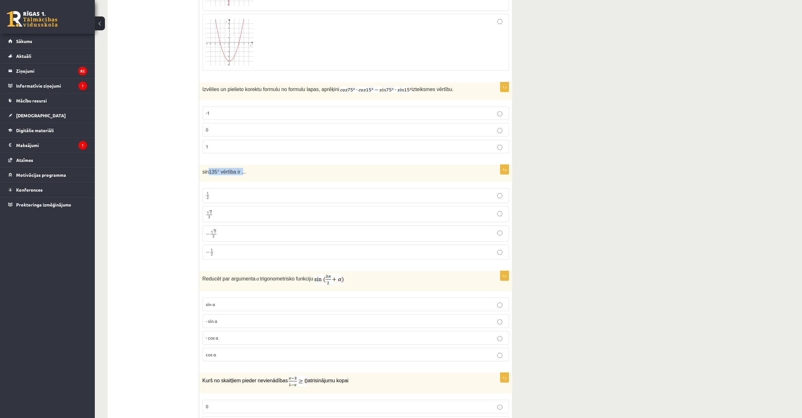
drag, startPoint x: 240, startPoint y: 172, endPoint x: 208, endPoint y: 172, distance: 31.9
click at [208, 172] on span "sin135° vērtība ir ..." at bounding box center [224, 171] width 44 height 5
drag, startPoint x: 208, startPoint y: 172, endPoint x: 202, endPoint y: 170, distance: 6.4
click at [201, 170] on div "sin135° vērtība ir ..." at bounding box center [355, 173] width 313 height 17
drag, startPoint x: 202, startPoint y: 170, endPoint x: 236, endPoint y: 170, distance: 34.8
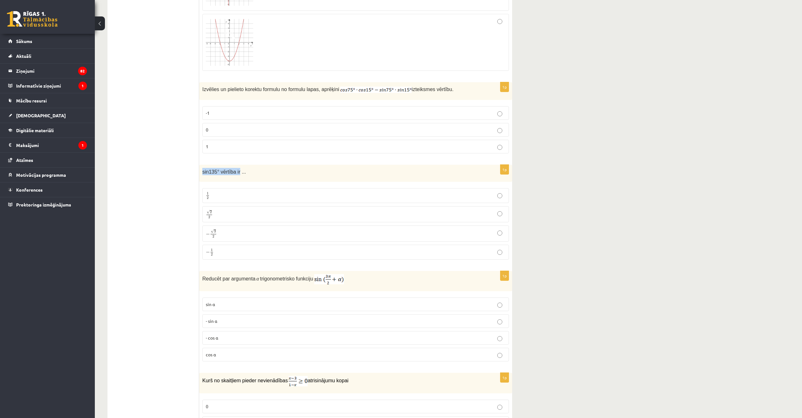
click at [236, 170] on div "sin135° vērtība ir ..." at bounding box center [355, 173] width 313 height 17
drag, startPoint x: 236, startPoint y: 170, endPoint x: 231, endPoint y: 169, distance: 5.7
copy span "sin135° vērtība ir"
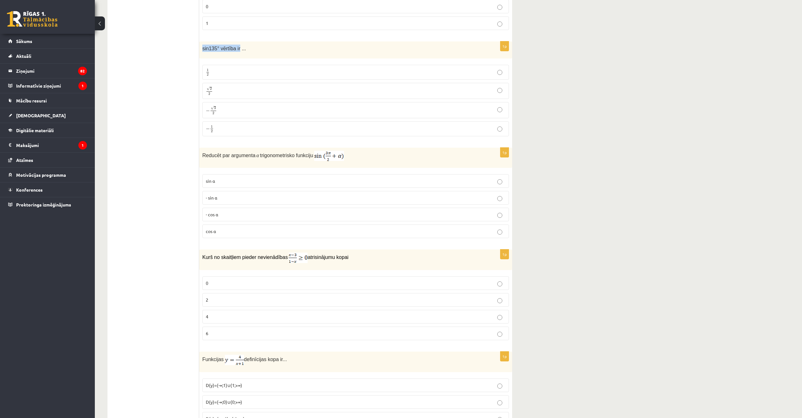
scroll to position [2687, 0]
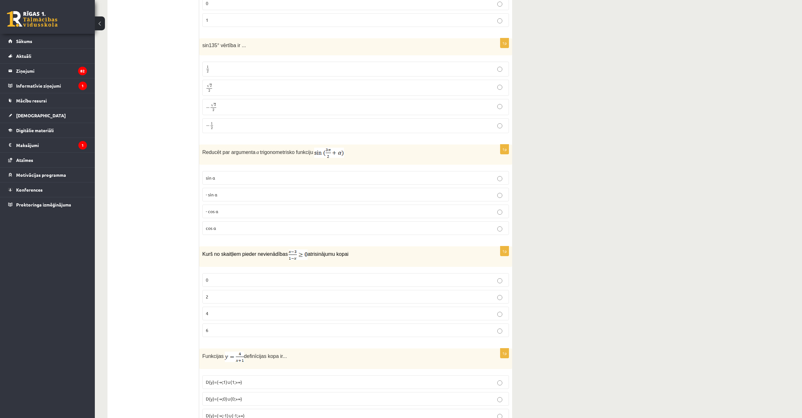
click at [279, 209] on p "- cos ⁡α" at bounding box center [356, 211] width 300 height 7
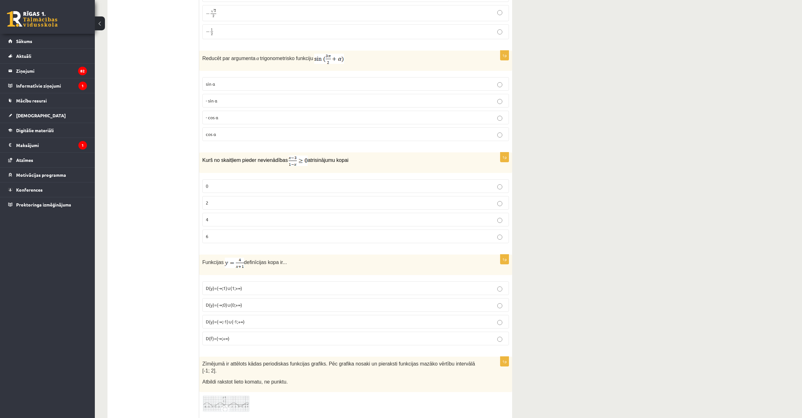
scroll to position [2782, 0]
click at [284, 155] on p "Kurš no skaitļiem pieder nevienādības atrisinājumu kopai" at bounding box center [339, 160] width 275 height 10
click at [289, 155] on img at bounding box center [298, 160] width 19 height 10
click at [340, 155] on p "Kurš no skaitļiem pieder nevienādības atrisinājumu kopai" at bounding box center [339, 160] width 275 height 10
click at [242, 215] on p "4" at bounding box center [356, 218] width 300 height 7
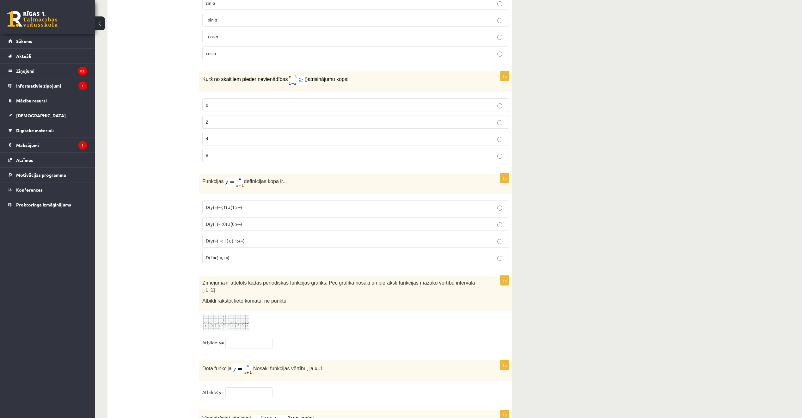
scroll to position [2877, 0]
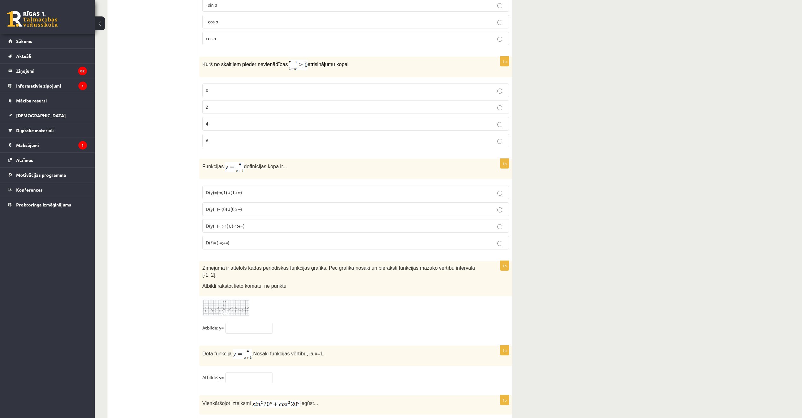
click at [221, 208] on span "D(y)=(-∞;0)∪(0;+∞)" at bounding box center [224, 209] width 36 height 6
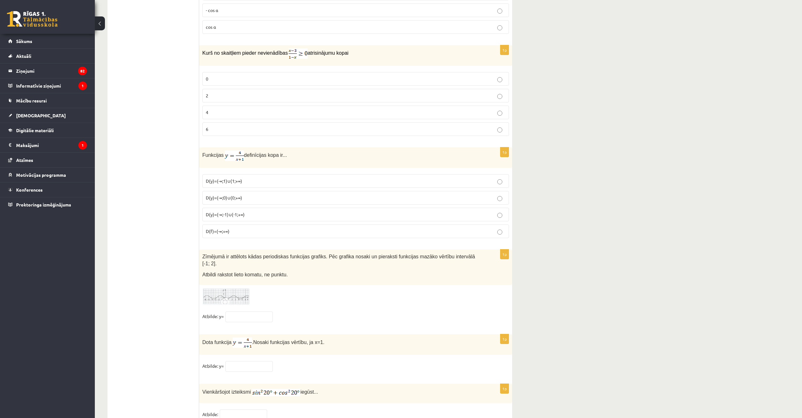
scroll to position [2907, 0]
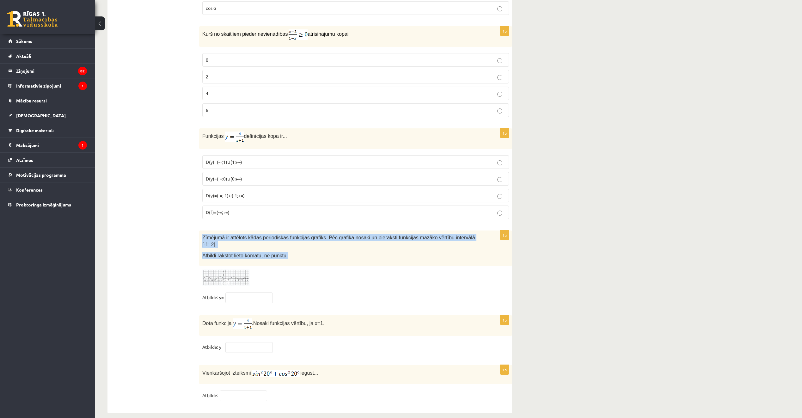
drag, startPoint x: 201, startPoint y: 233, endPoint x: 329, endPoint y: 244, distance: 129.1
click at [329, 244] on div "Zīmējumā ir attēlots kādas periodiskas funkcijas grafiks. Pēc grafika nosaki un…" at bounding box center [355, 247] width 313 height 35
drag, startPoint x: 329, startPoint y: 244, endPoint x: 289, endPoint y: 236, distance: 41.0
click at [215, 269] on img at bounding box center [225, 277] width 47 height 17
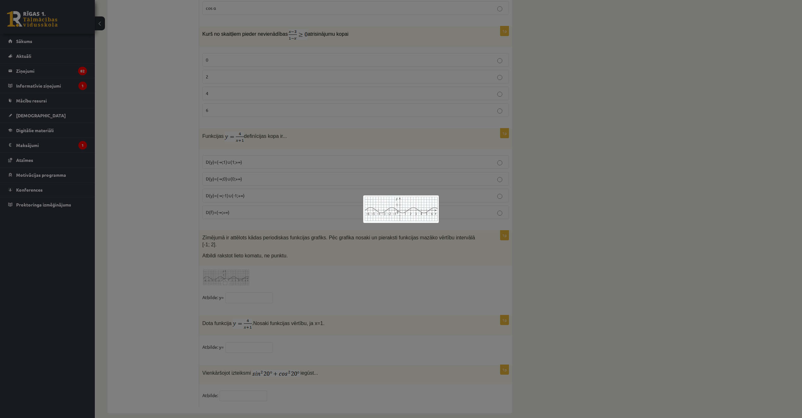
drag, startPoint x: 406, startPoint y: 217, endPoint x: 346, endPoint y: 161, distance: 81.4
click at [346, 162] on div at bounding box center [401, 209] width 802 height 418
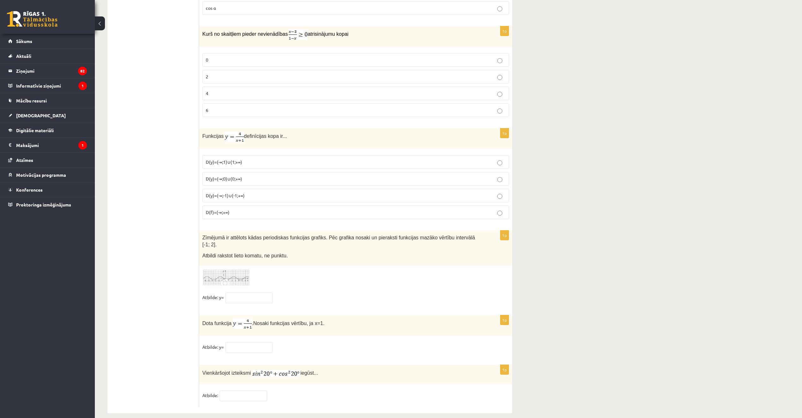
drag, startPoint x: 415, startPoint y: 109, endPoint x: 258, endPoint y: 266, distance: 222.4
click at [258, 269] on div at bounding box center [355, 277] width 307 height 17
click at [241, 269] on img at bounding box center [225, 277] width 47 height 17
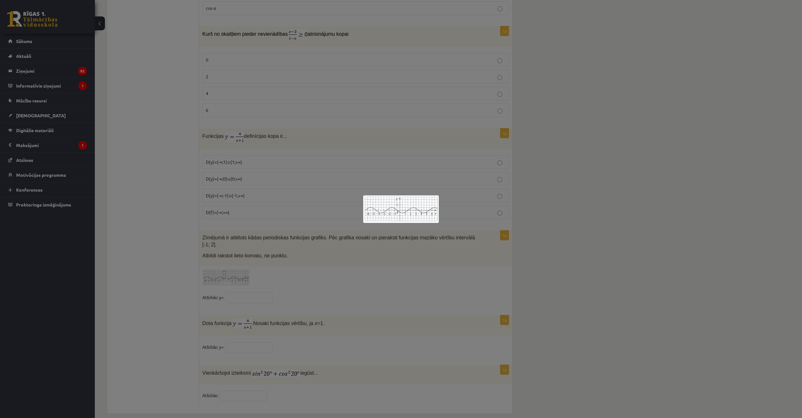
click at [367, 174] on div at bounding box center [401, 209] width 802 height 418
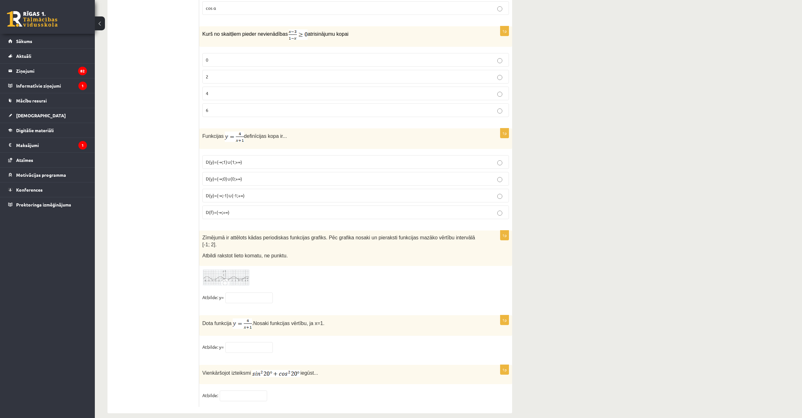
click at [238, 269] on img at bounding box center [225, 277] width 47 height 17
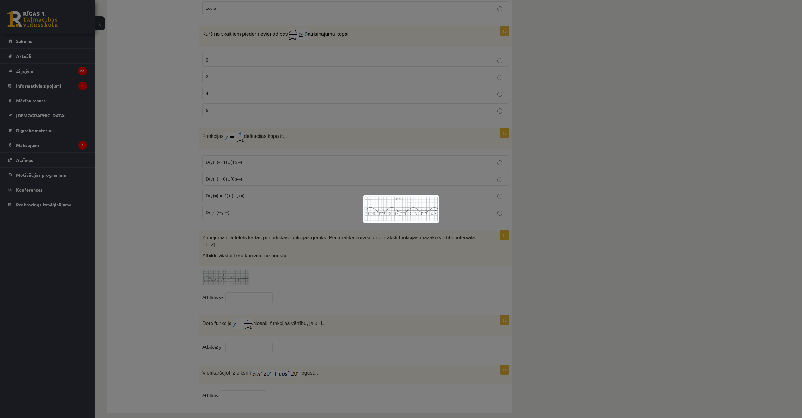
click at [328, 268] on div at bounding box center [401, 209] width 802 height 418
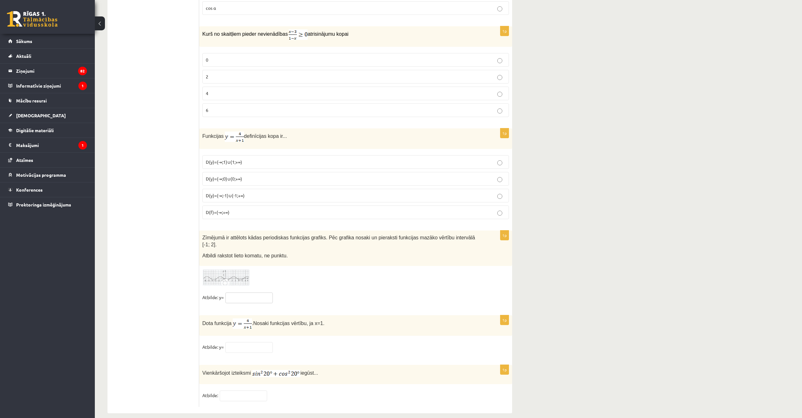
click at [248, 292] on input "text" at bounding box center [248, 297] width 47 height 11
type input "*"
drag, startPoint x: 205, startPoint y: 364, endPoint x: 353, endPoint y: 372, distance: 148.5
click at [353, 372] on div "Vienkāršojot izteiksmi iegūst..." at bounding box center [355, 374] width 313 height 19
drag, startPoint x: 353, startPoint y: 372, endPoint x: 337, endPoint y: 365, distance: 17.0
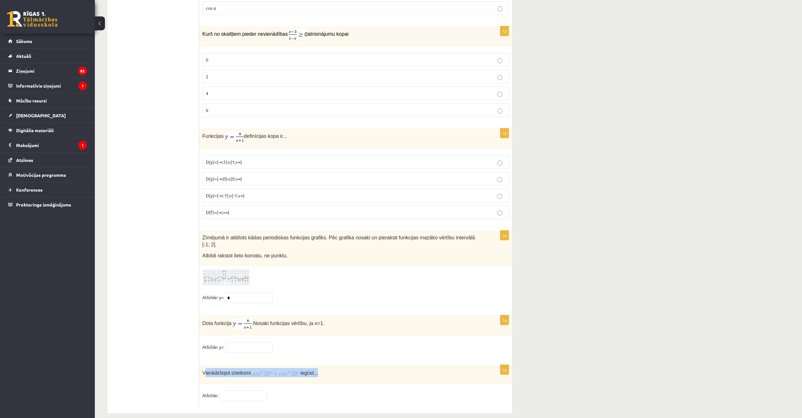
click at [339, 368] on p "Vienkāršojot izteiksmi iegūst..." at bounding box center [339, 372] width 275 height 9
drag, startPoint x: 201, startPoint y: 363, endPoint x: 314, endPoint y: 365, distance: 113.5
click at [314, 365] on div "Vienkāršojot izteiksmi iegūst..." at bounding box center [355, 374] width 313 height 19
drag, startPoint x: 314, startPoint y: 365, endPoint x: 298, endPoint y: 366, distance: 15.8
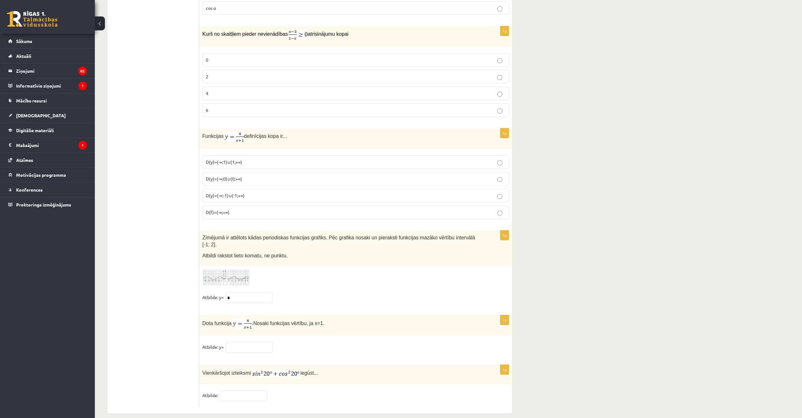
click at [357, 335] on div "1p Dota funkcija . Nosaki funkcijas vērtību, ja x=1. Atbilde: y=" at bounding box center [355, 336] width 313 height 43
click at [265, 342] on input "text" at bounding box center [248, 347] width 47 height 11
type input "*"
click at [249, 390] on input "text" at bounding box center [243, 395] width 47 height 11
type input "*"
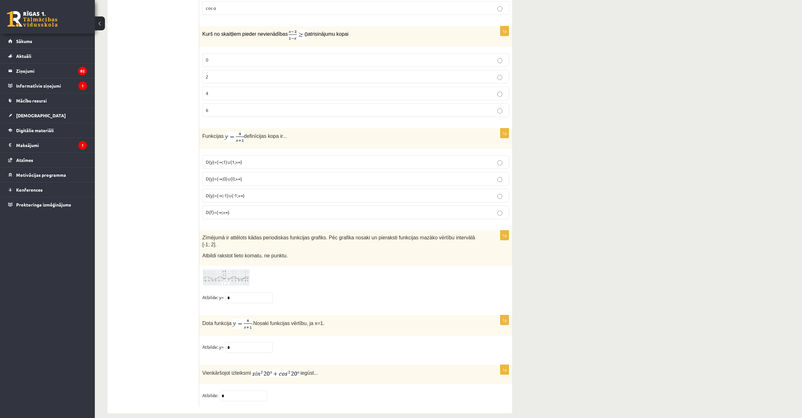
click at [292, 390] on fieldset "Atbilde: *" at bounding box center [355, 396] width 307 height 13
drag, startPoint x: 317, startPoint y: 236, endPoint x: 407, endPoint y: 240, distance: 89.6
click at [407, 240] on div "Zīmējumā ir attēlots kādas periodiskas funkcijas grafiks. Pēc grafika nosaki un…" at bounding box center [355, 247] width 313 height 35
drag, startPoint x: 407, startPoint y: 240, endPoint x: 392, endPoint y: 247, distance: 16.3
click at [395, 252] on p "Atbildi rakstot lieto komatu, ne punktu." at bounding box center [339, 255] width 275 height 7
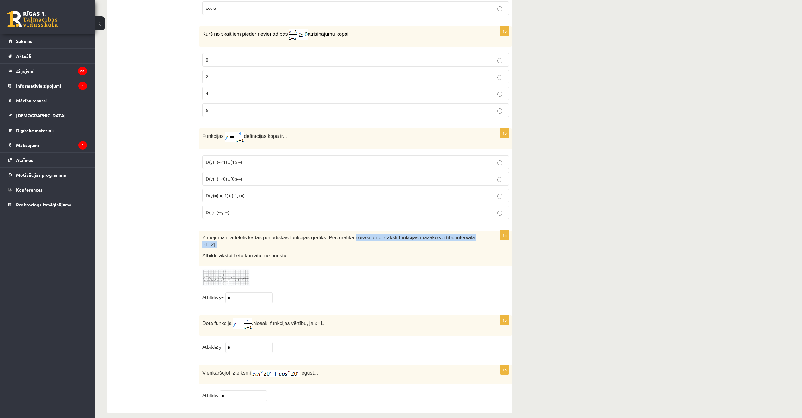
drag, startPoint x: 340, startPoint y: 235, endPoint x: 468, endPoint y: 237, distance: 128.7
click at [468, 237] on p "Zīmējumā ir attēlots kādas periodiskas funkcijas grafiks. Pēc grafika nosaki un…" at bounding box center [339, 241] width 275 height 14
drag, startPoint x: 468, startPoint y: 237, endPoint x: 453, endPoint y: 237, distance: 14.9
click at [241, 269] on img at bounding box center [225, 277] width 47 height 17
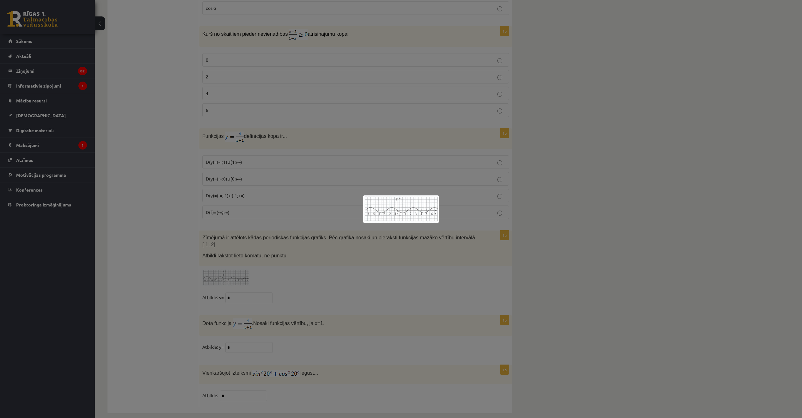
click at [179, 229] on div at bounding box center [401, 209] width 802 height 418
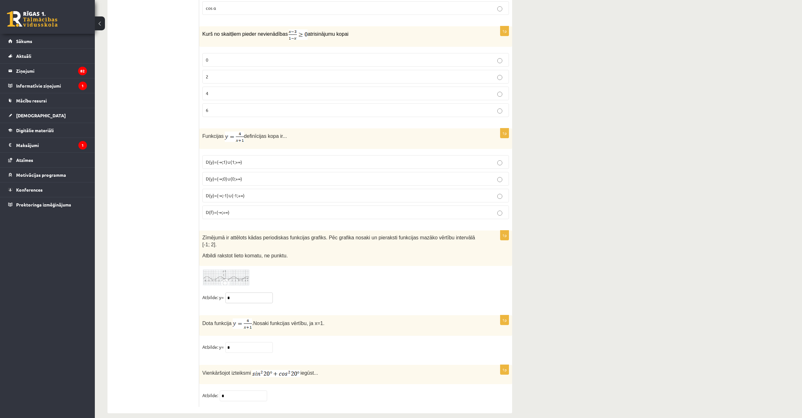
click at [247, 292] on input "*" at bounding box center [248, 297] width 47 height 11
click at [233, 292] on input "****" at bounding box center [248, 297] width 47 height 11
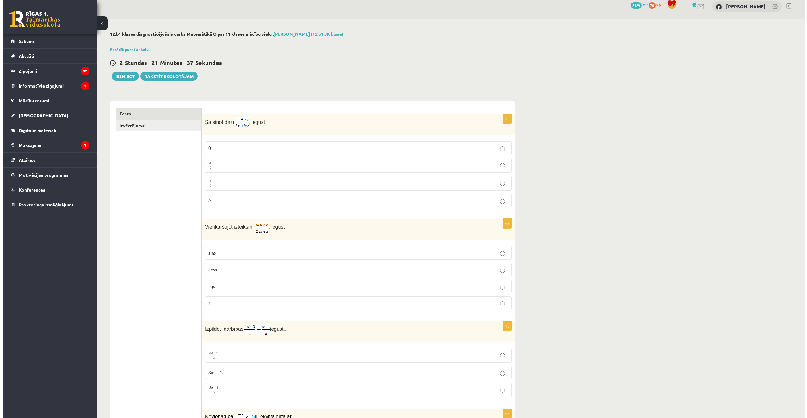
scroll to position [0, 0]
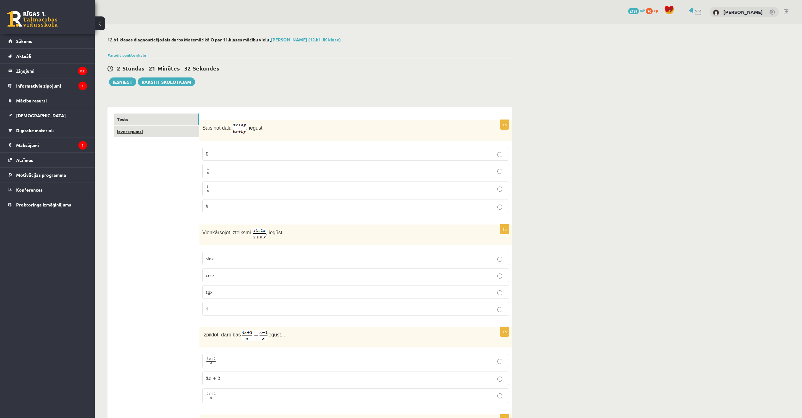
type input "***"
click at [138, 129] on link "Izvērtējums!" at bounding box center [156, 132] width 85 height 12
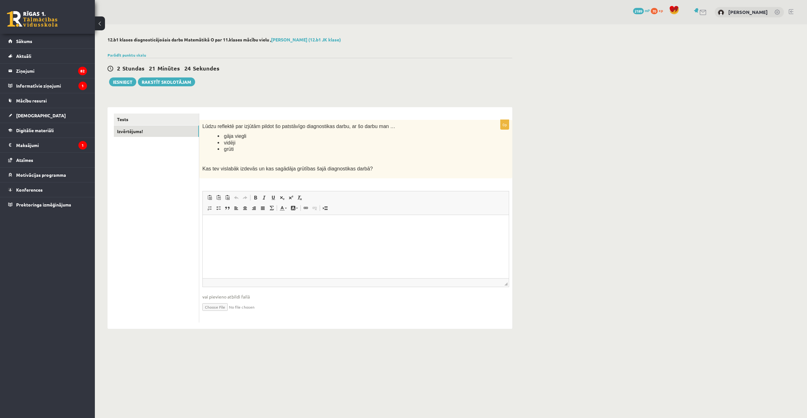
click at [255, 228] on html at bounding box center [356, 224] width 306 height 19
